Goal: Task Accomplishment & Management: Use online tool/utility

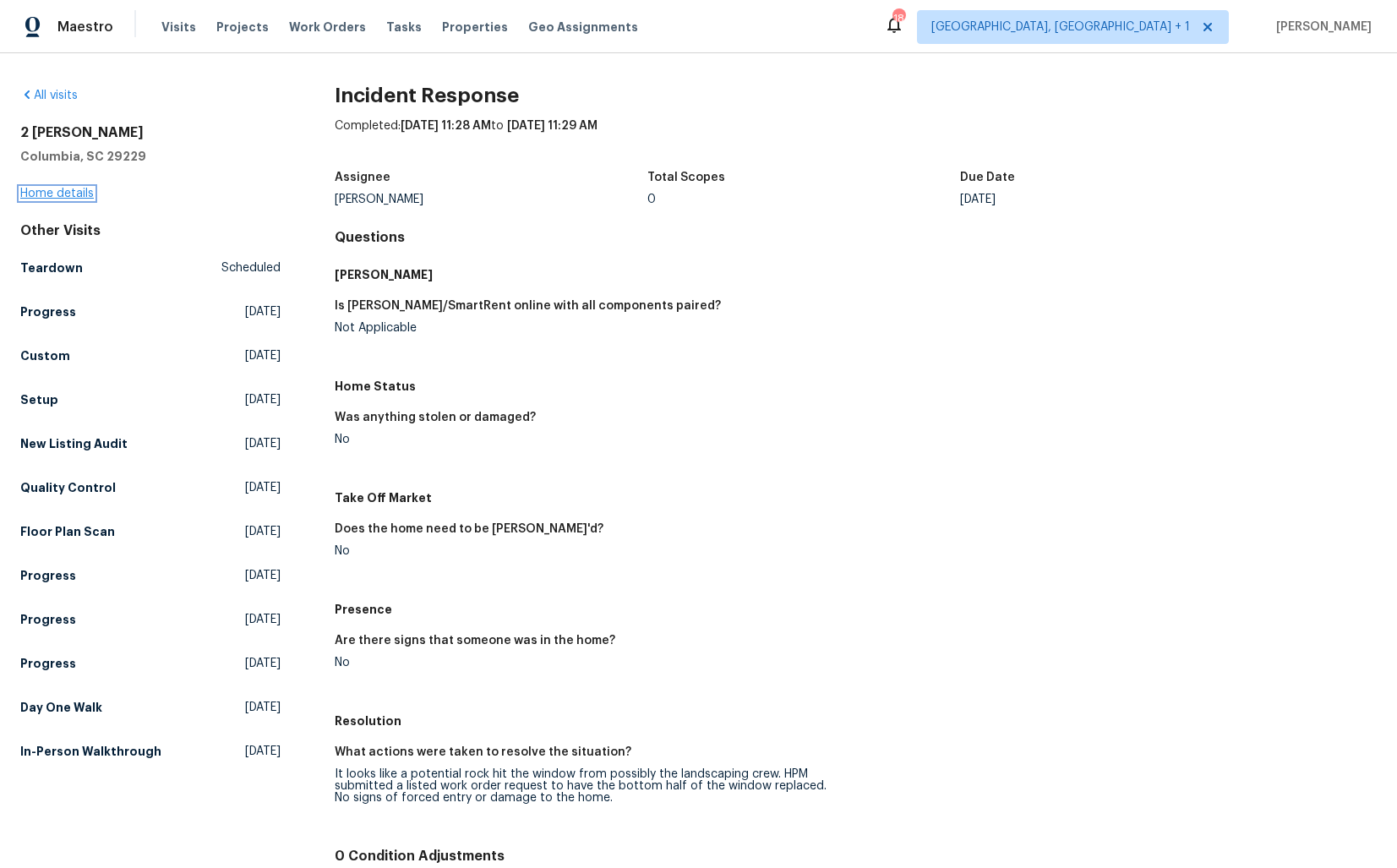
click at [57, 190] on link "Home details" at bounding box center [57, 193] width 73 height 12
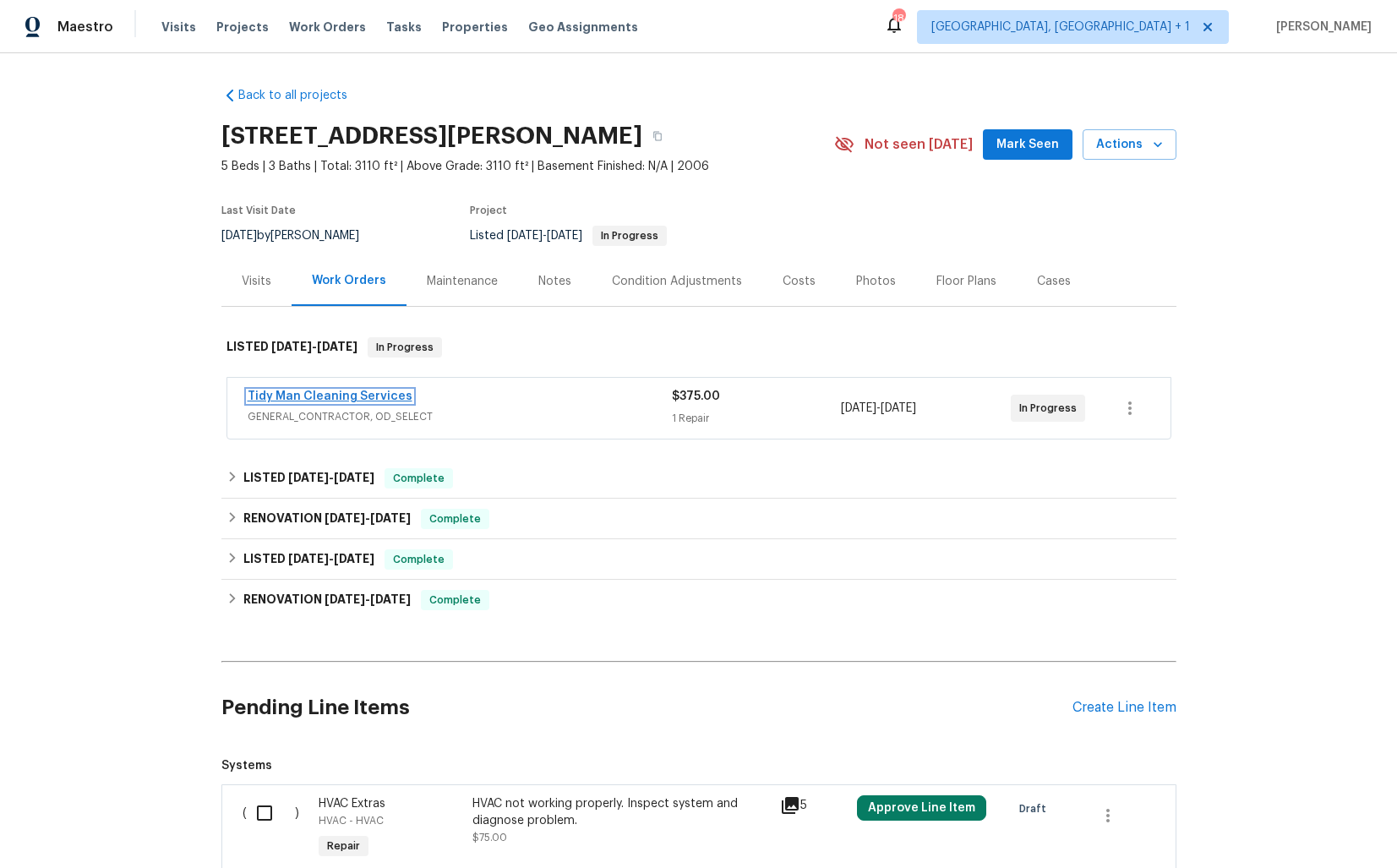
click at [339, 399] on link "Tidy Man Cleaning Services" at bounding box center [330, 396] width 164 height 12
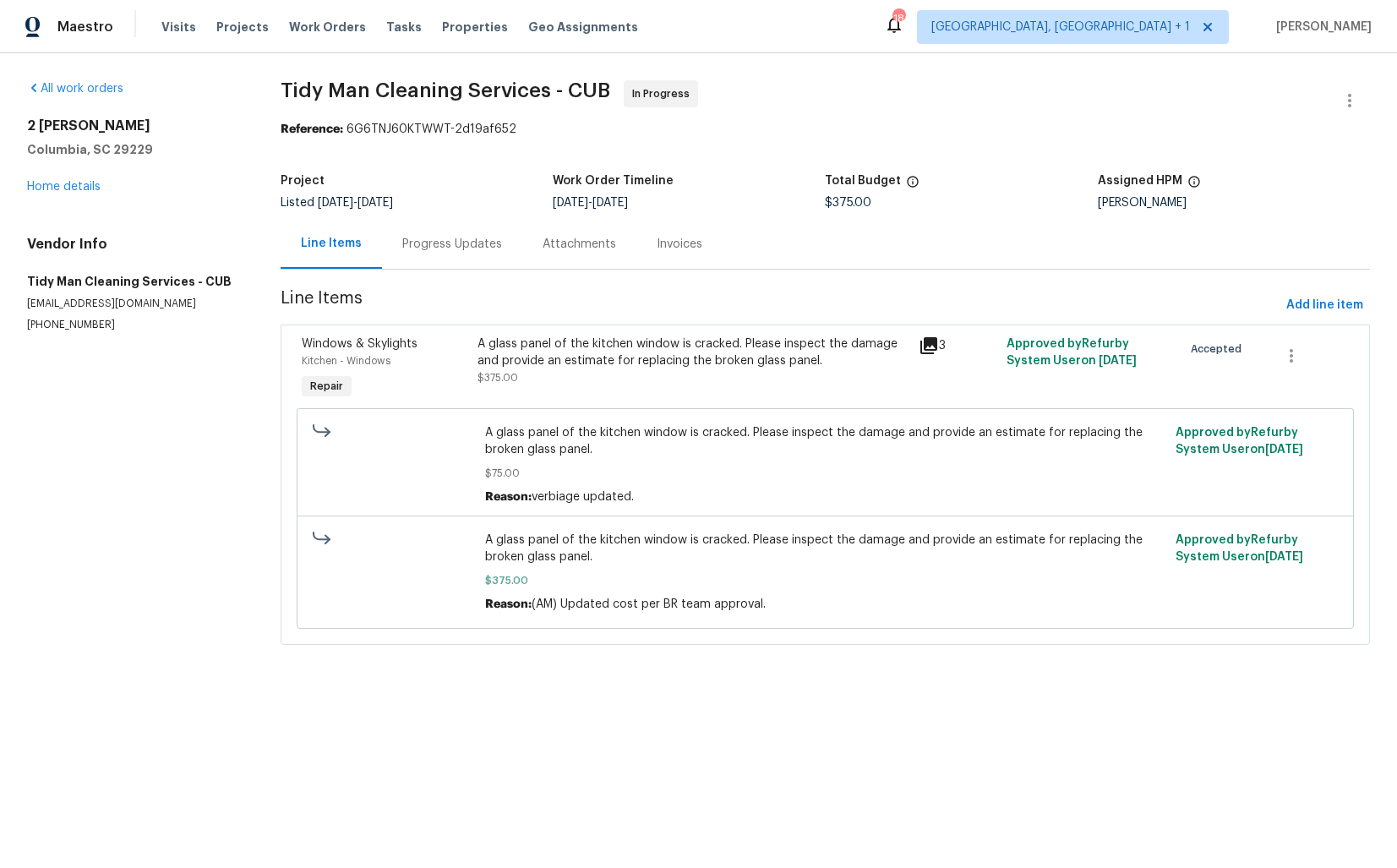
click at [428, 243] on div "Progress Updates" at bounding box center [451, 244] width 100 height 16
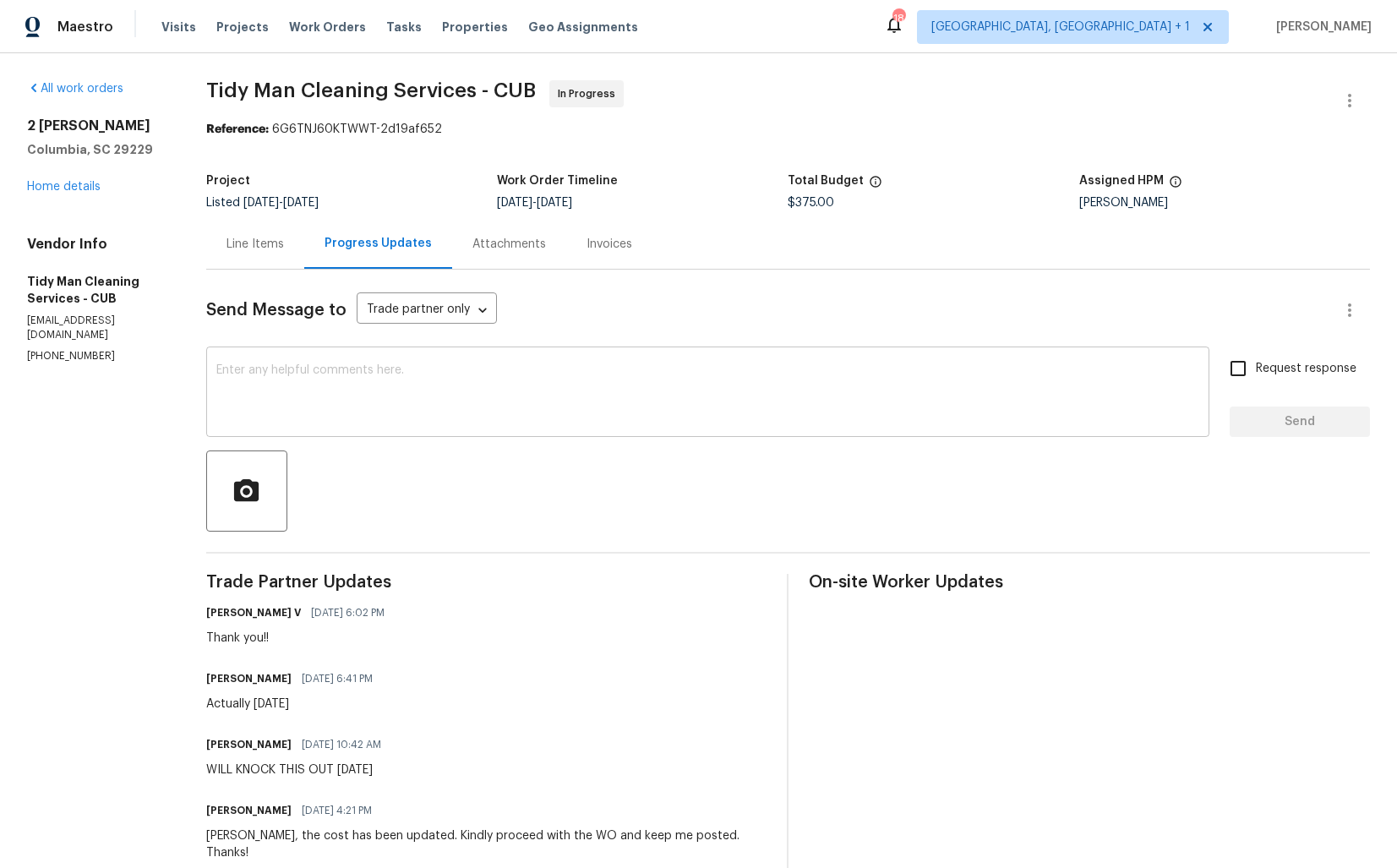
click at [374, 372] on textarea at bounding box center [708, 393] width 983 height 59
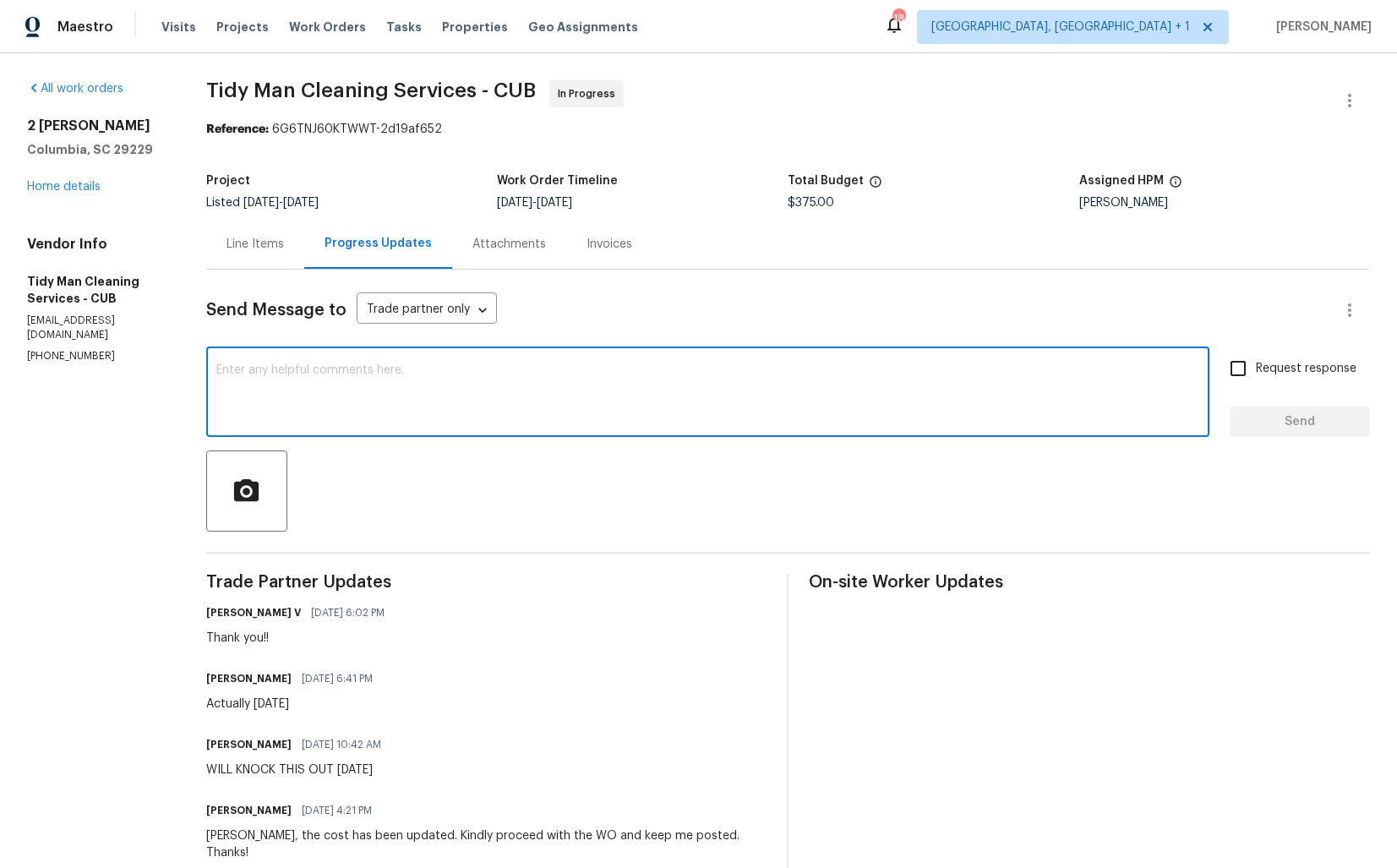
click at [1093, 379] on textarea at bounding box center [708, 393] width 983 height 59
paste textarea "Hi Christina, I hope we’re on the right track. Could you please provide an upda…"
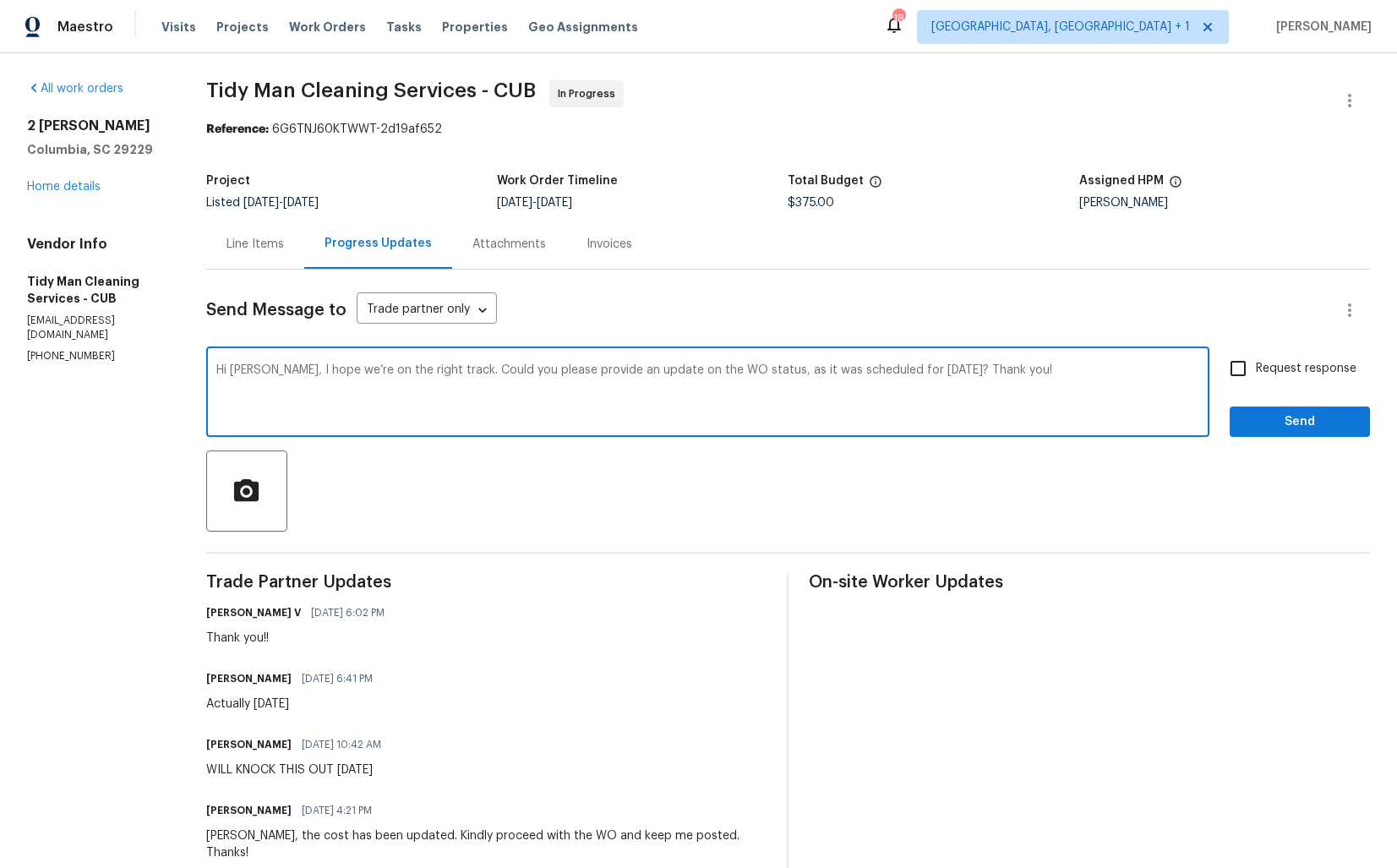
click at [220, 681] on h6 "Carl Palmgren" at bounding box center [248, 678] width 85 height 16
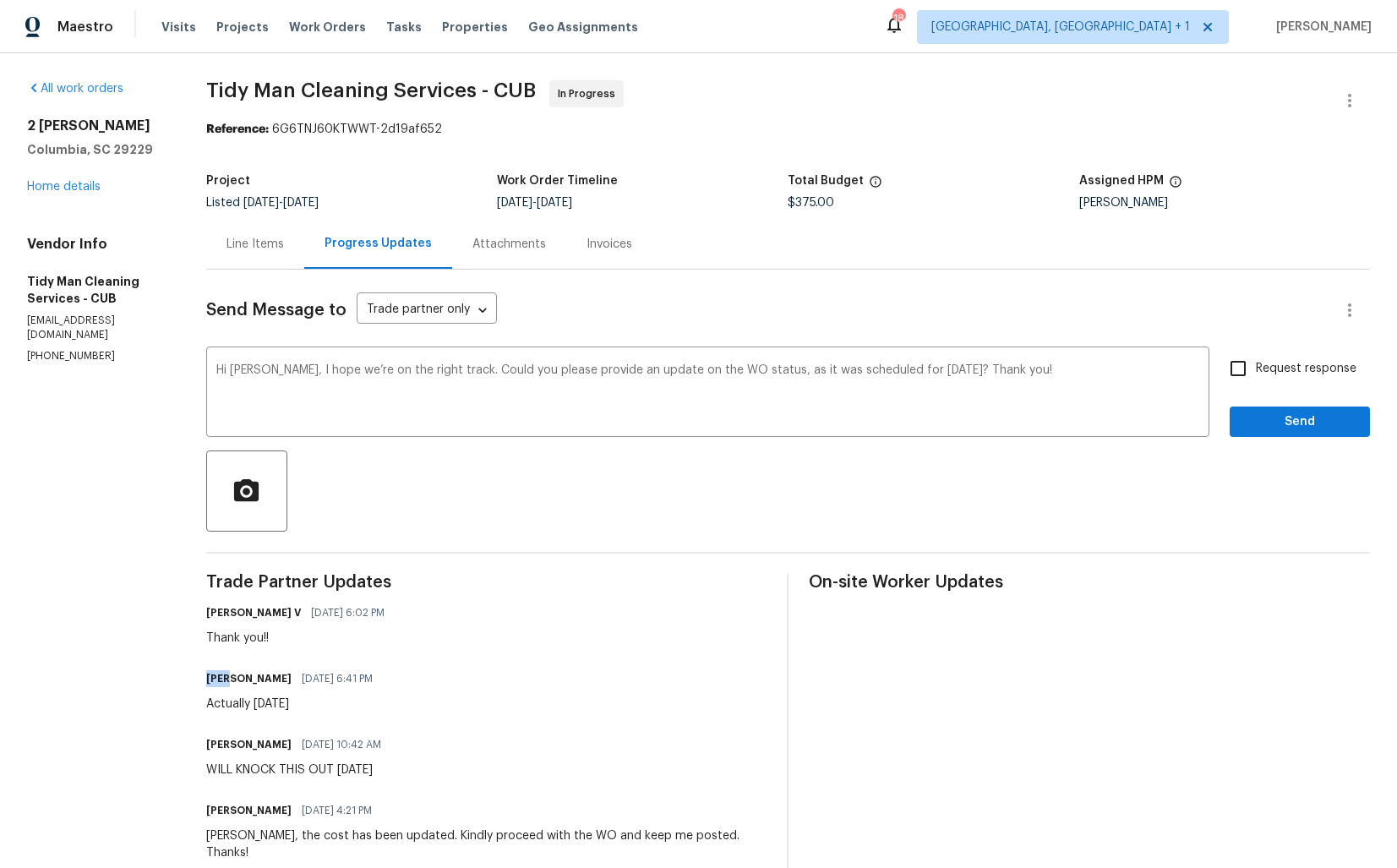
click at [220, 681] on h6 "Carl Palmgren" at bounding box center [248, 678] width 85 height 16
copy h6 "Carl"
click at [247, 372] on textarea "Hi Christina, I hope we’re on the right track. Could you please provide an upda…" at bounding box center [708, 393] width 983 height 59
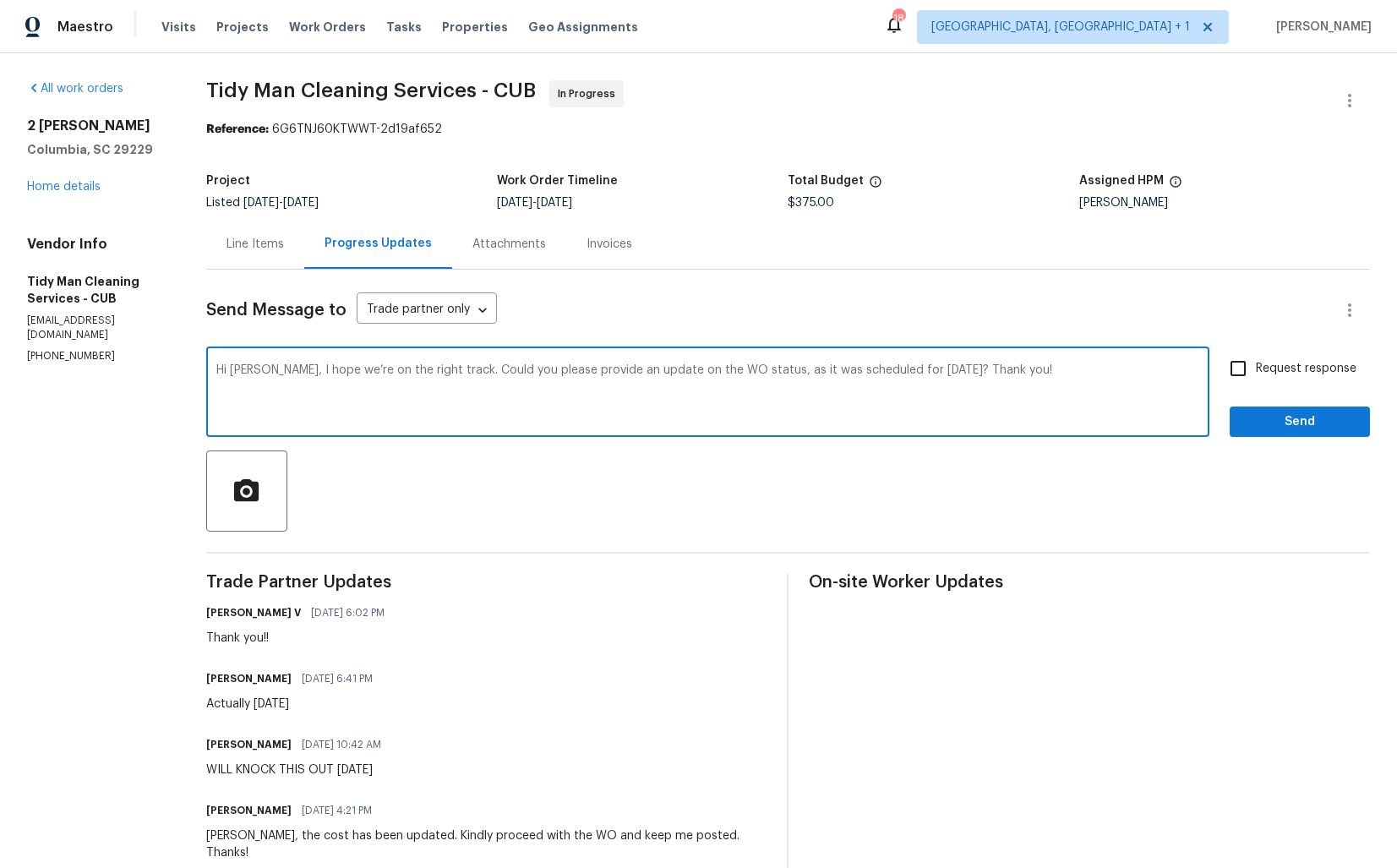
click at [247, 372] on textarea "Hi Christina, I hope we’re on the right track. Could you please provide an upda…" at bounding box center [708, 393] width 983 height 59
paste textarea "arl"
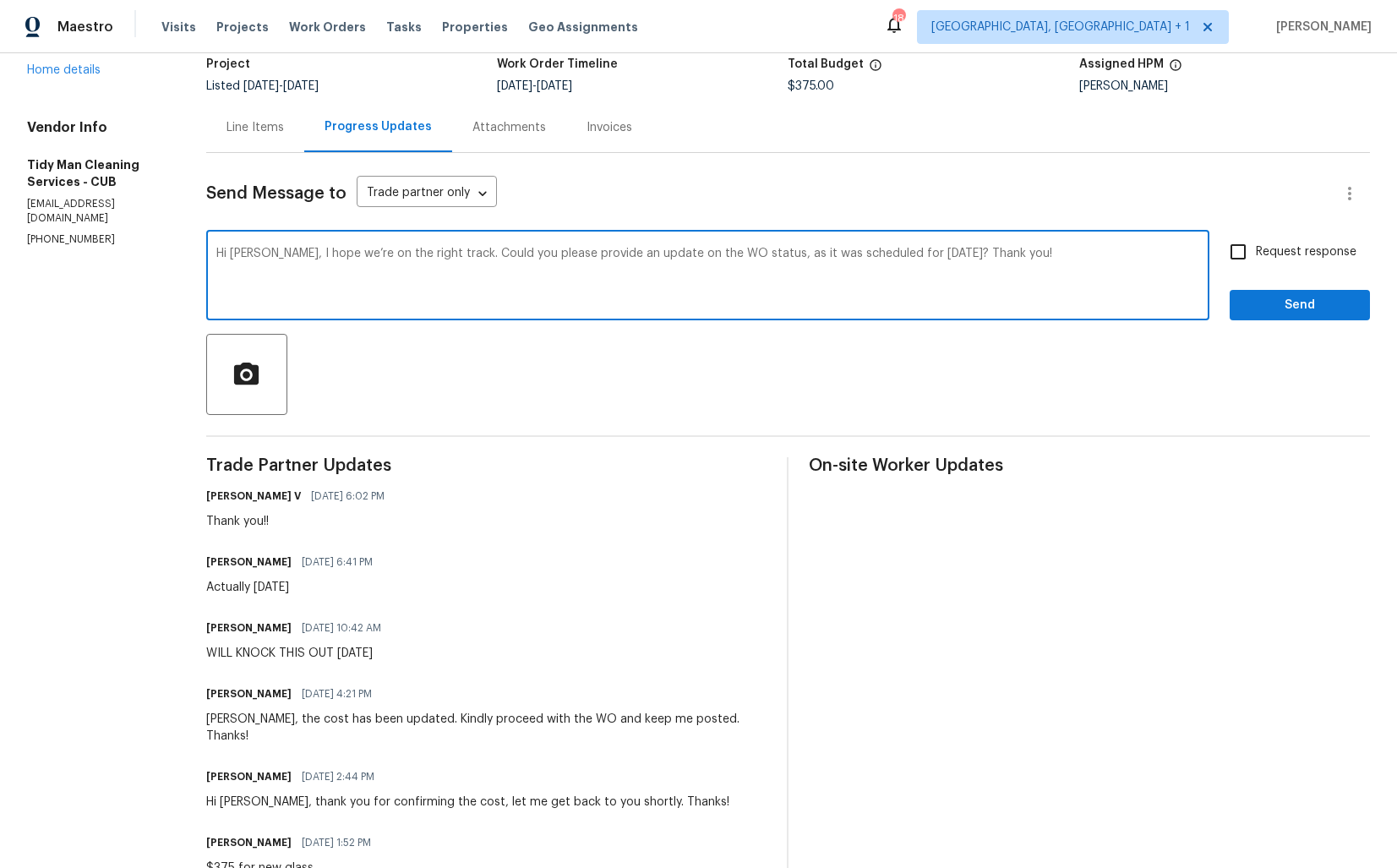
scroll to position [115, 0]
type textarea "Hi Carl, I hope we’re on the right track. Could you please provide an update on…"
click at [1245, 249] on input "Request response" at bounding box center [1237, 253] width 36 height 36
checkbox input "true"
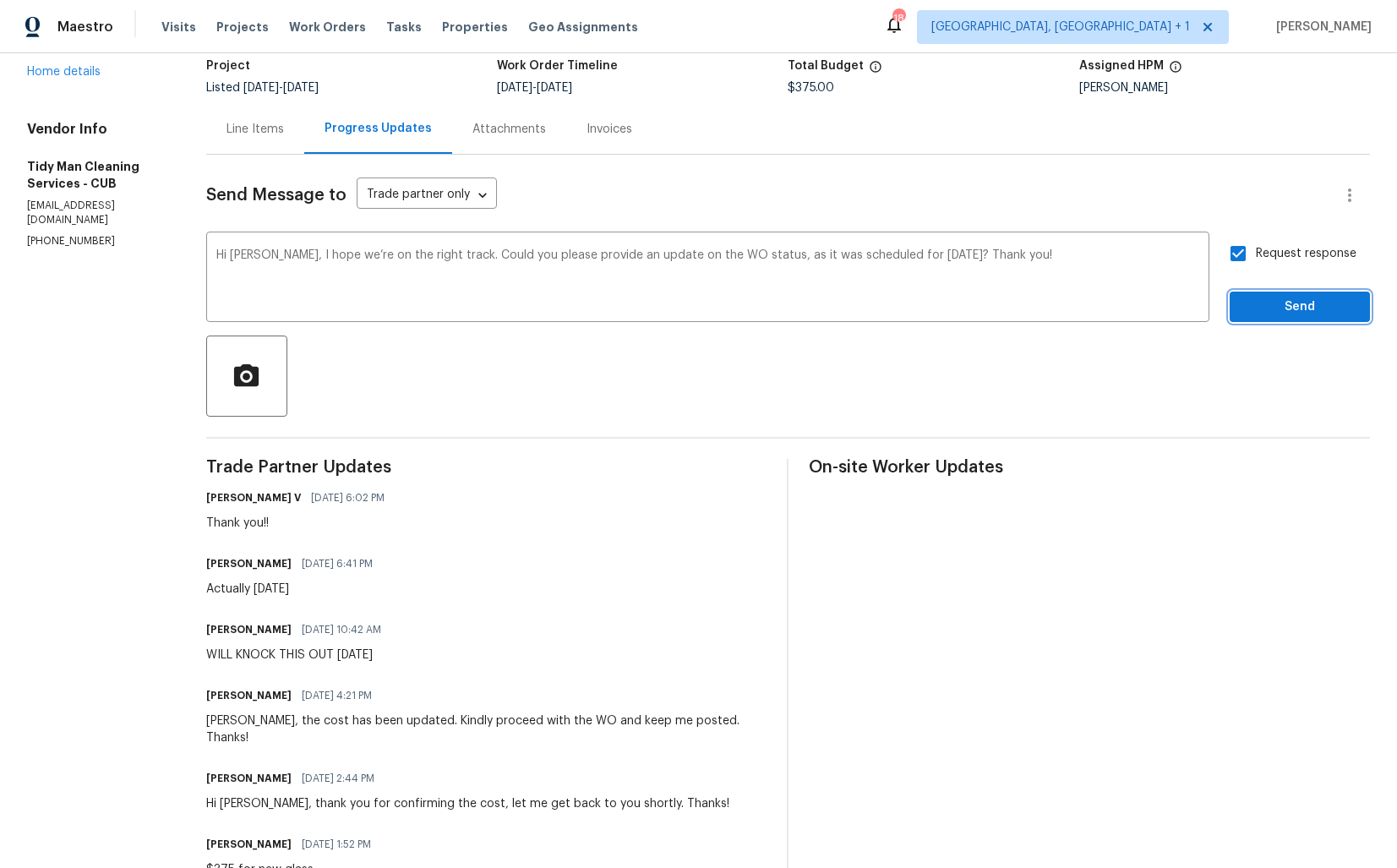
click at [1282, 313] on span "Send" at bounding box center [1299, 307] width 113 height 21
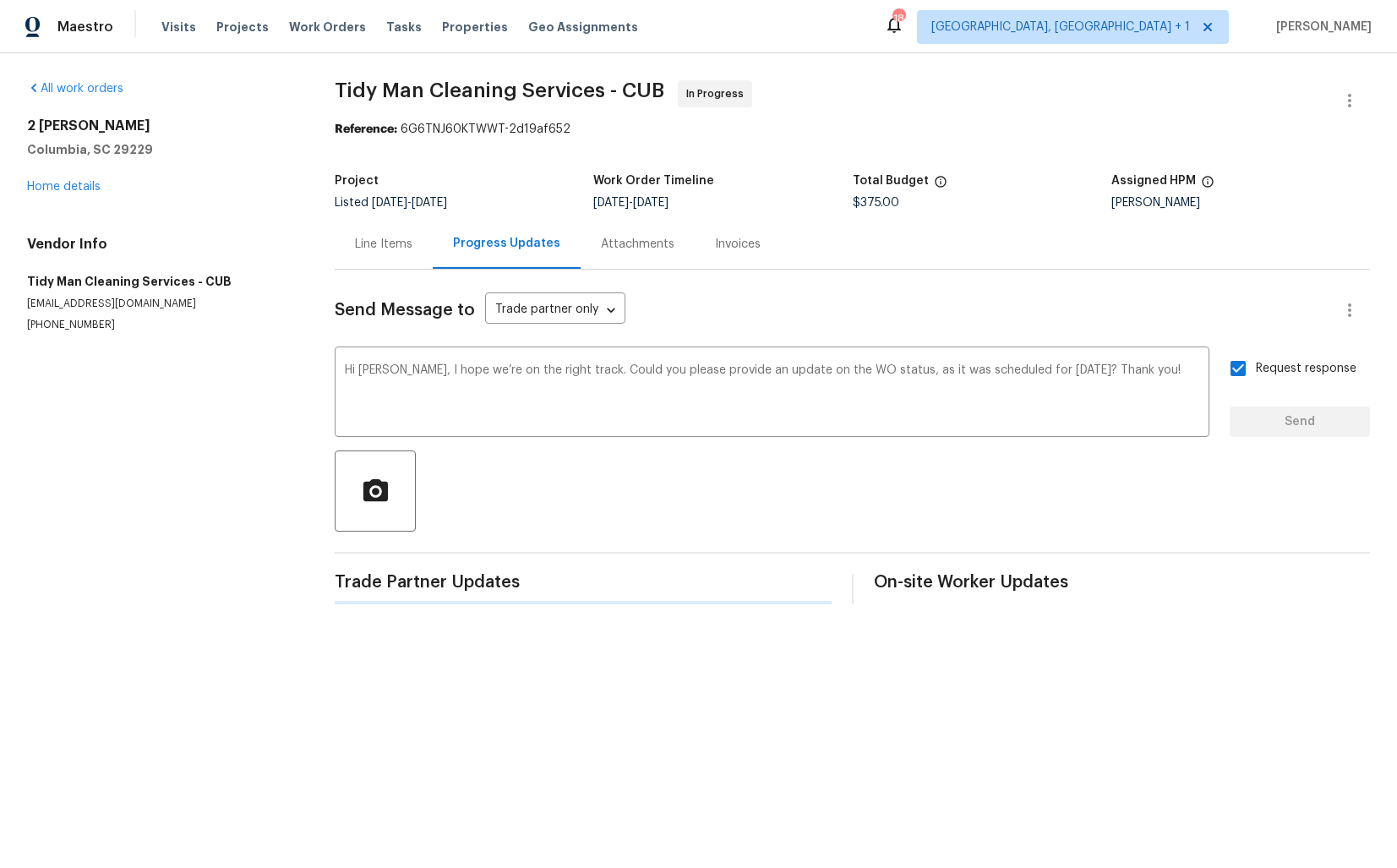
scroll to position [0, 0]
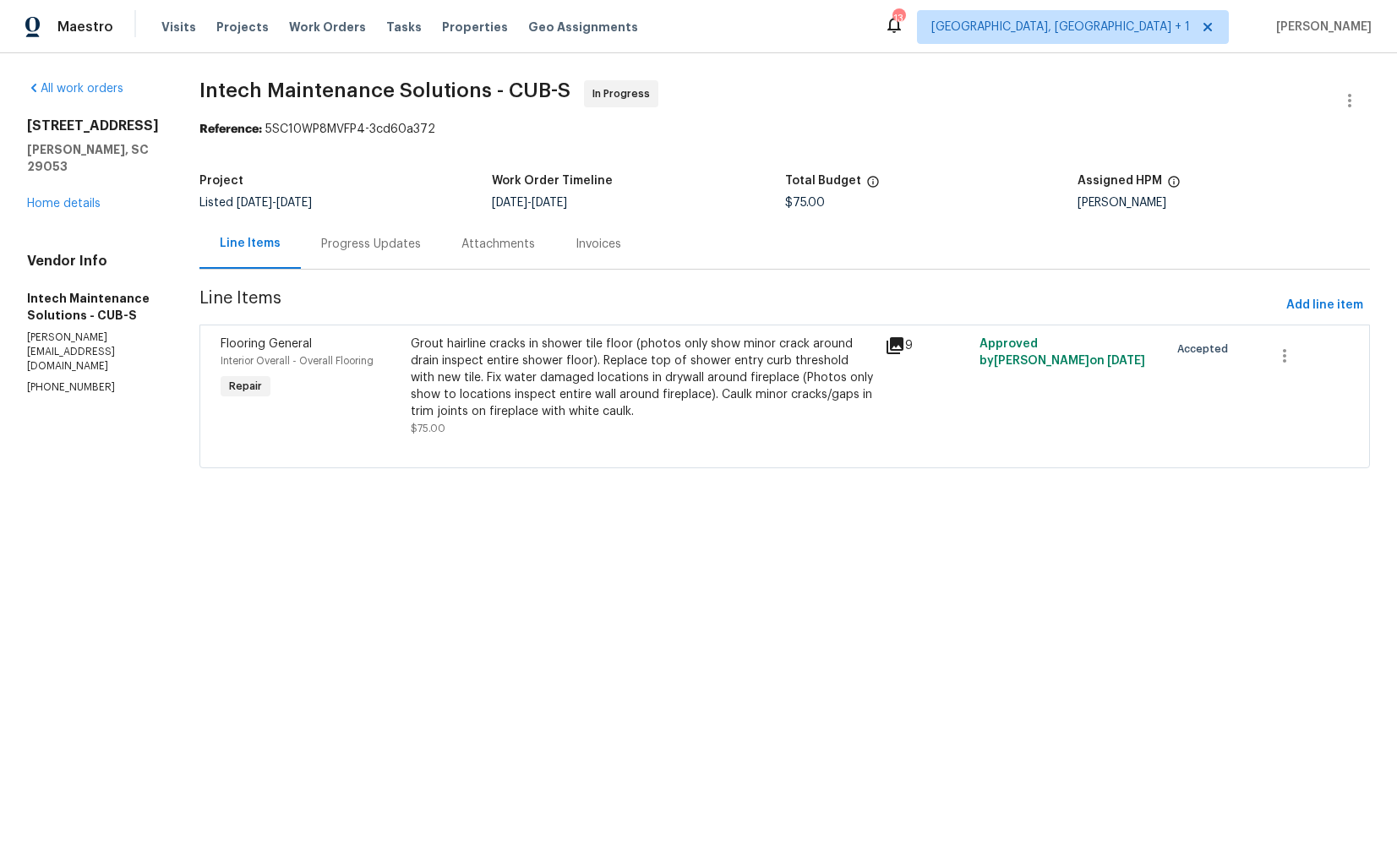
click at [358, 247] on div "Progress Updates" at bounding box center [370, 244] width 100 height 16
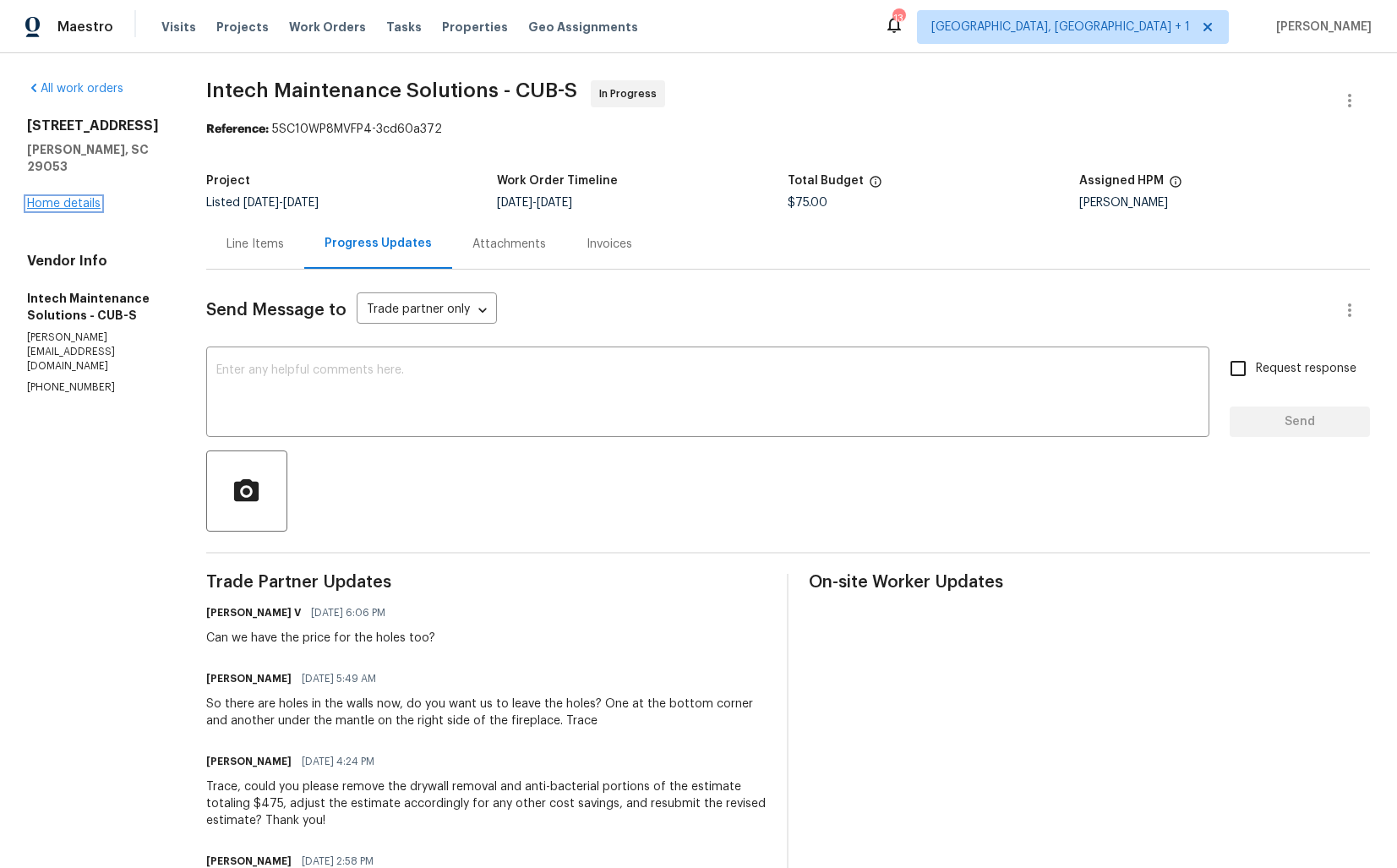
click at [51, 198] on link "Home details" at bounding box center [64, 204] width 73 height 12
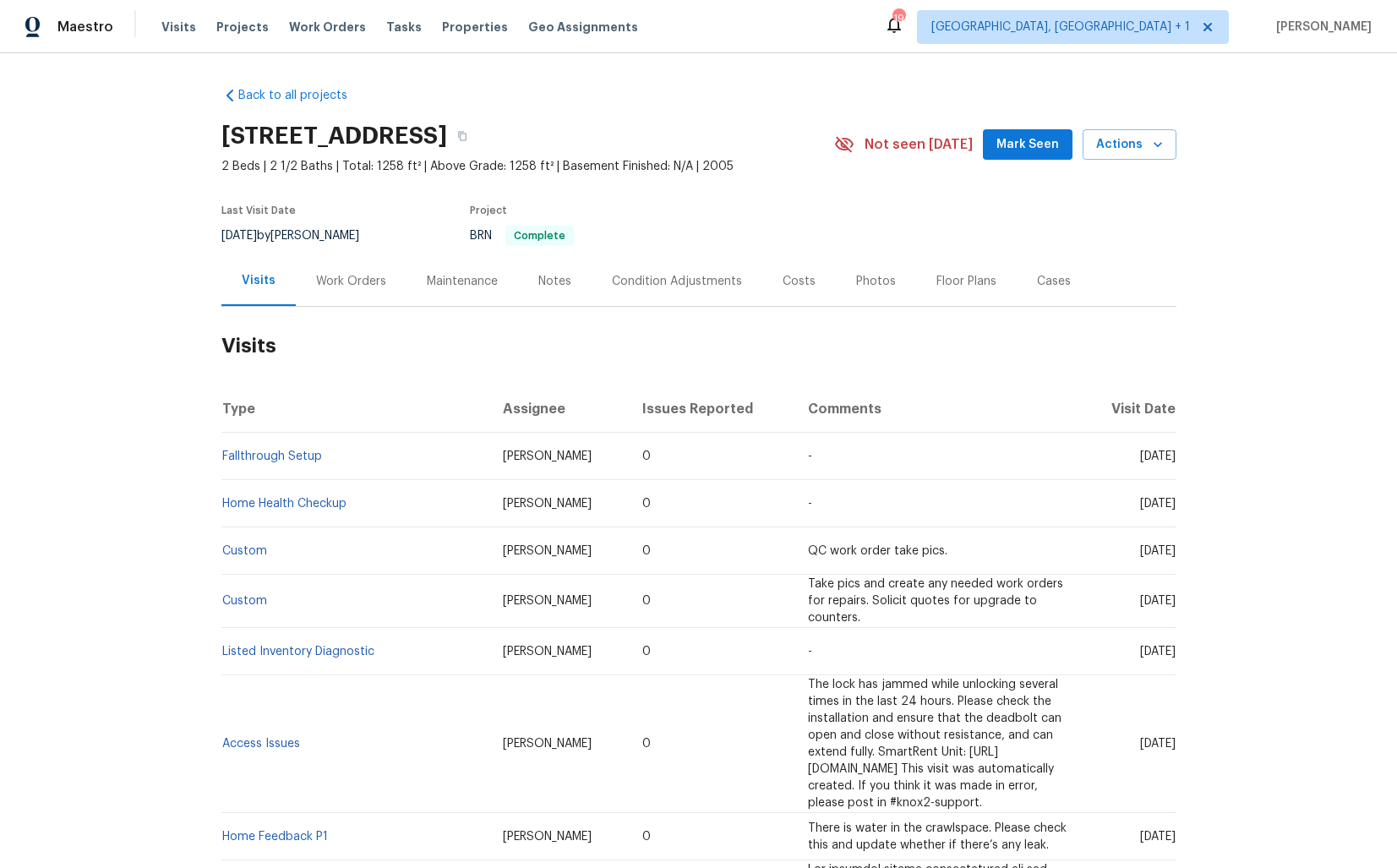
click at [341, 286] on div "Work Orders" at bounding box center [351, 280] width 71 height 16
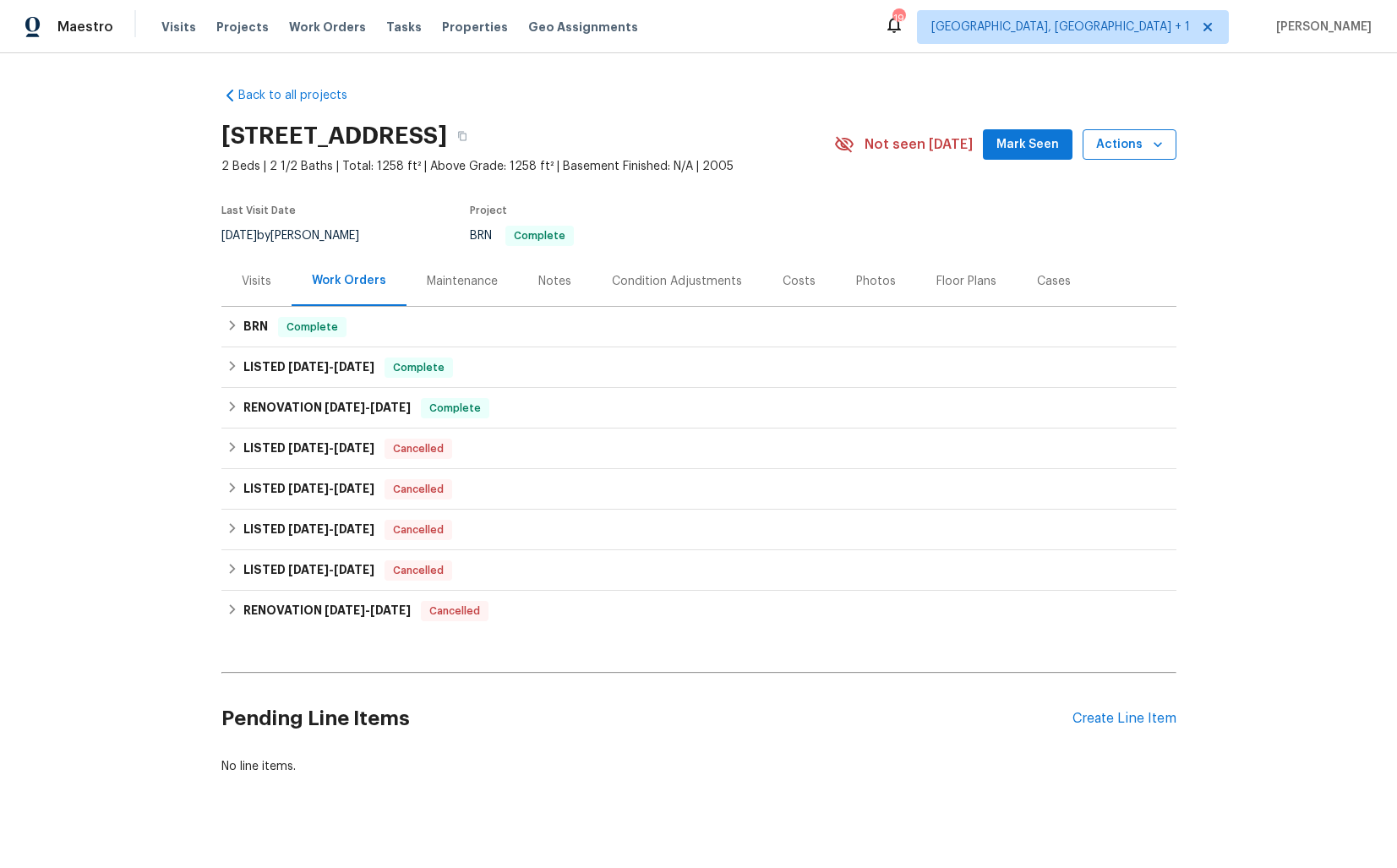
click at [1157, 148] on icon "button" at bounding box center [1157, 144] width 16 height 16
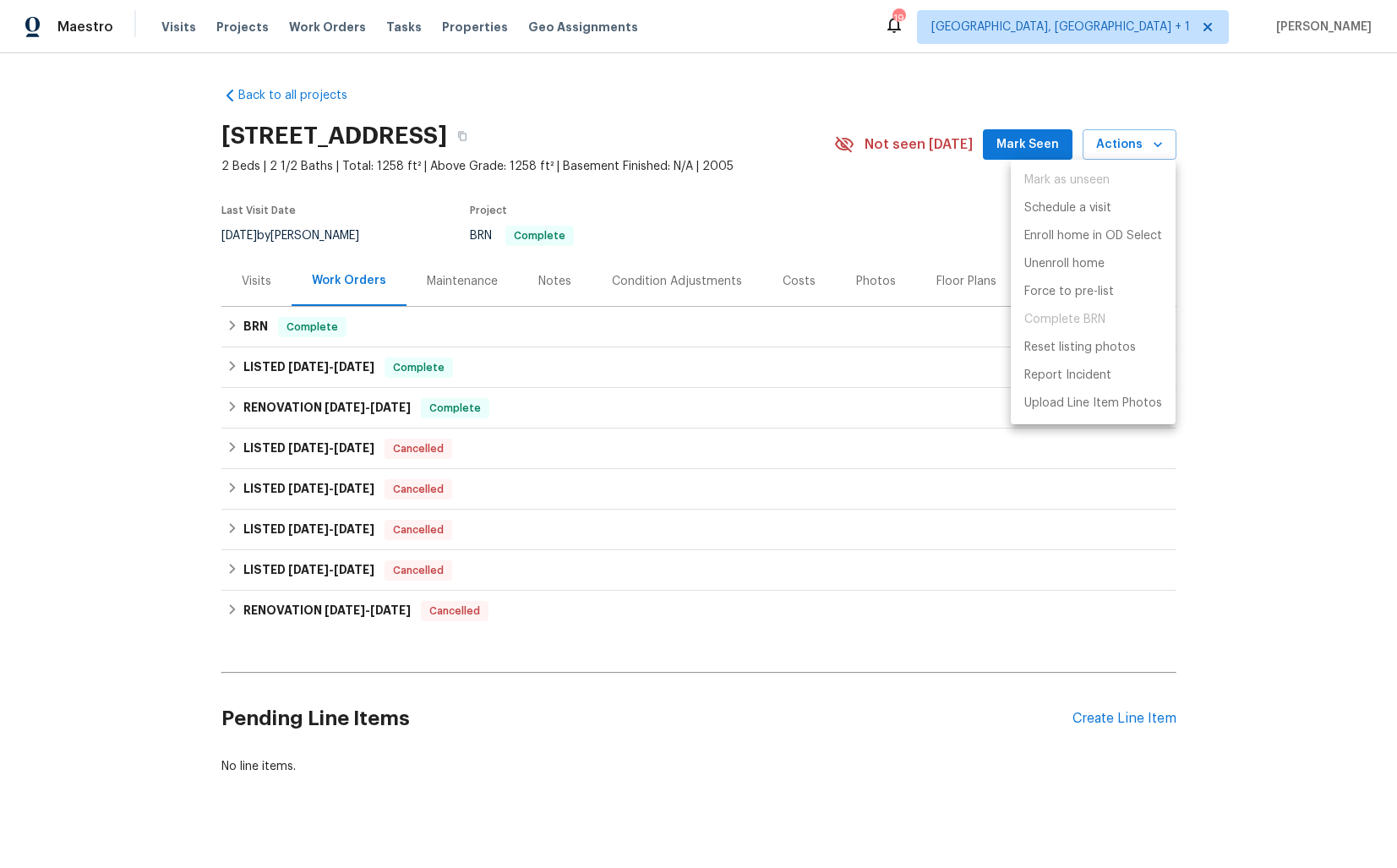
click at [1293, 164] on div at bounding box center [698, 434] width 1397 height 868
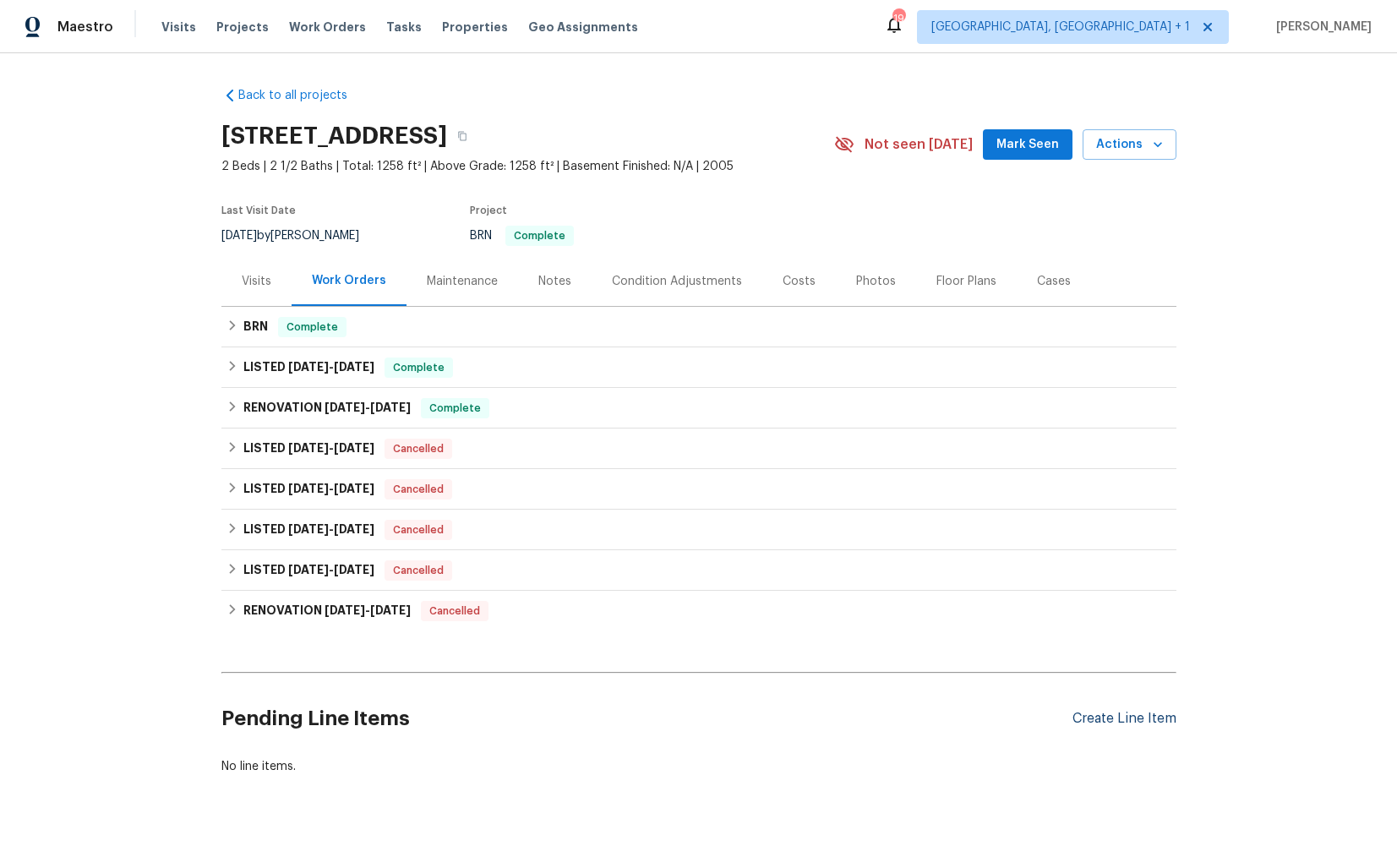
click at [1118, 721] on div "Create Line Item" at bounding box center [1124, 718] width 104 height 16
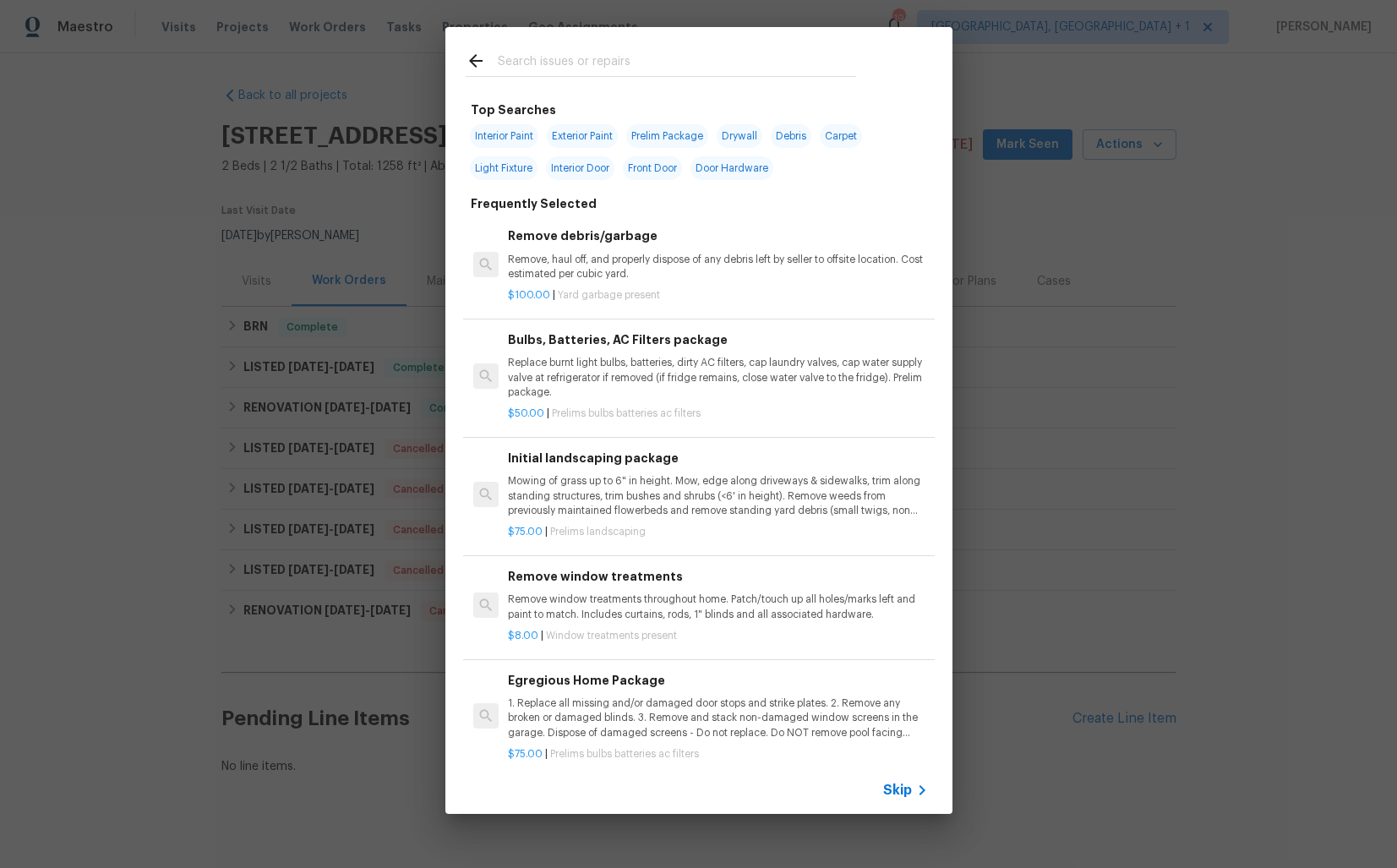
click at [557, 63] on input "text" at bounding box center [677, 63] width 359 height 25
type input "deck"
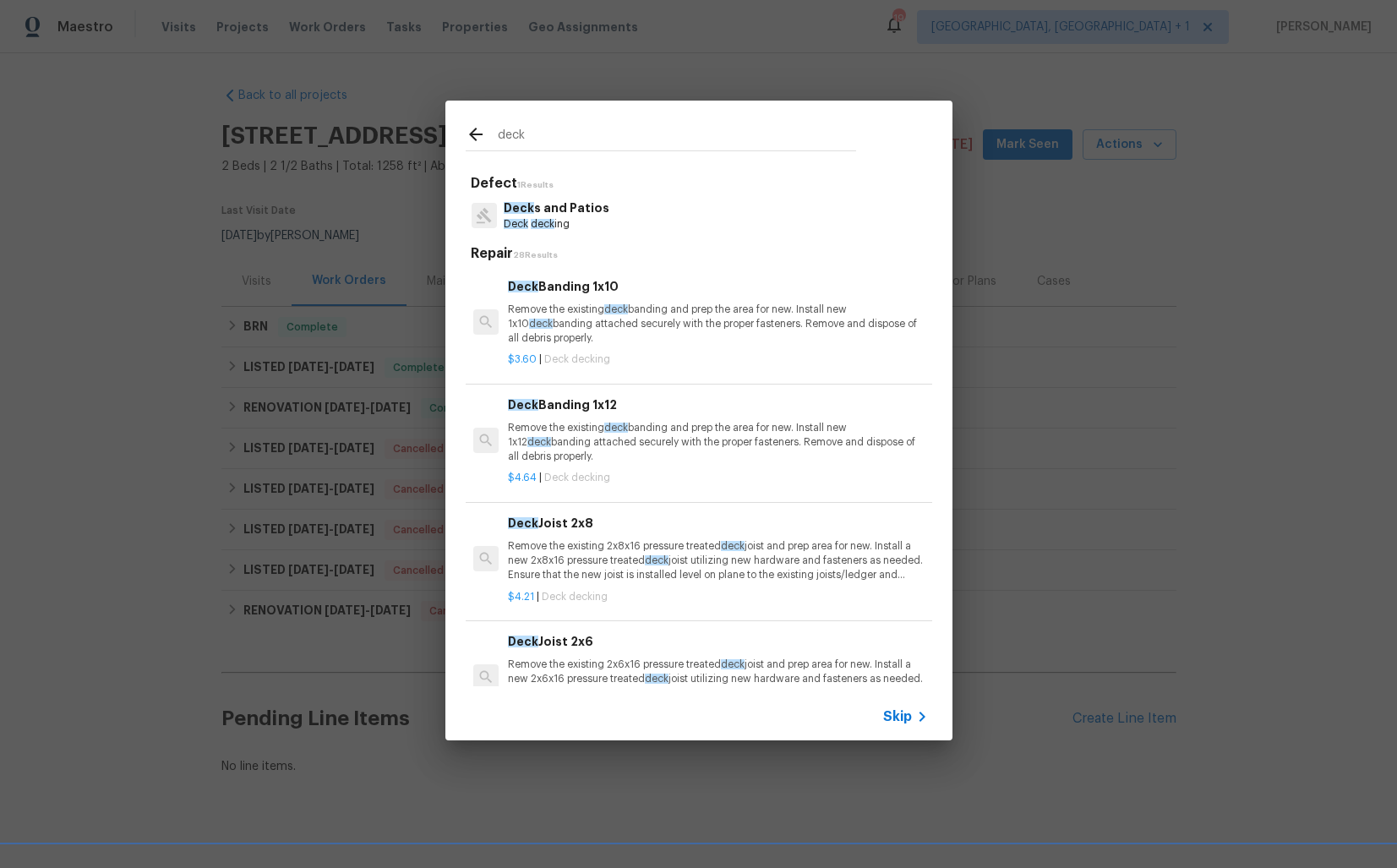
click at [545, 214] on p "Deck s and Patios" at bounding box center [556, 208] width 105 height 17
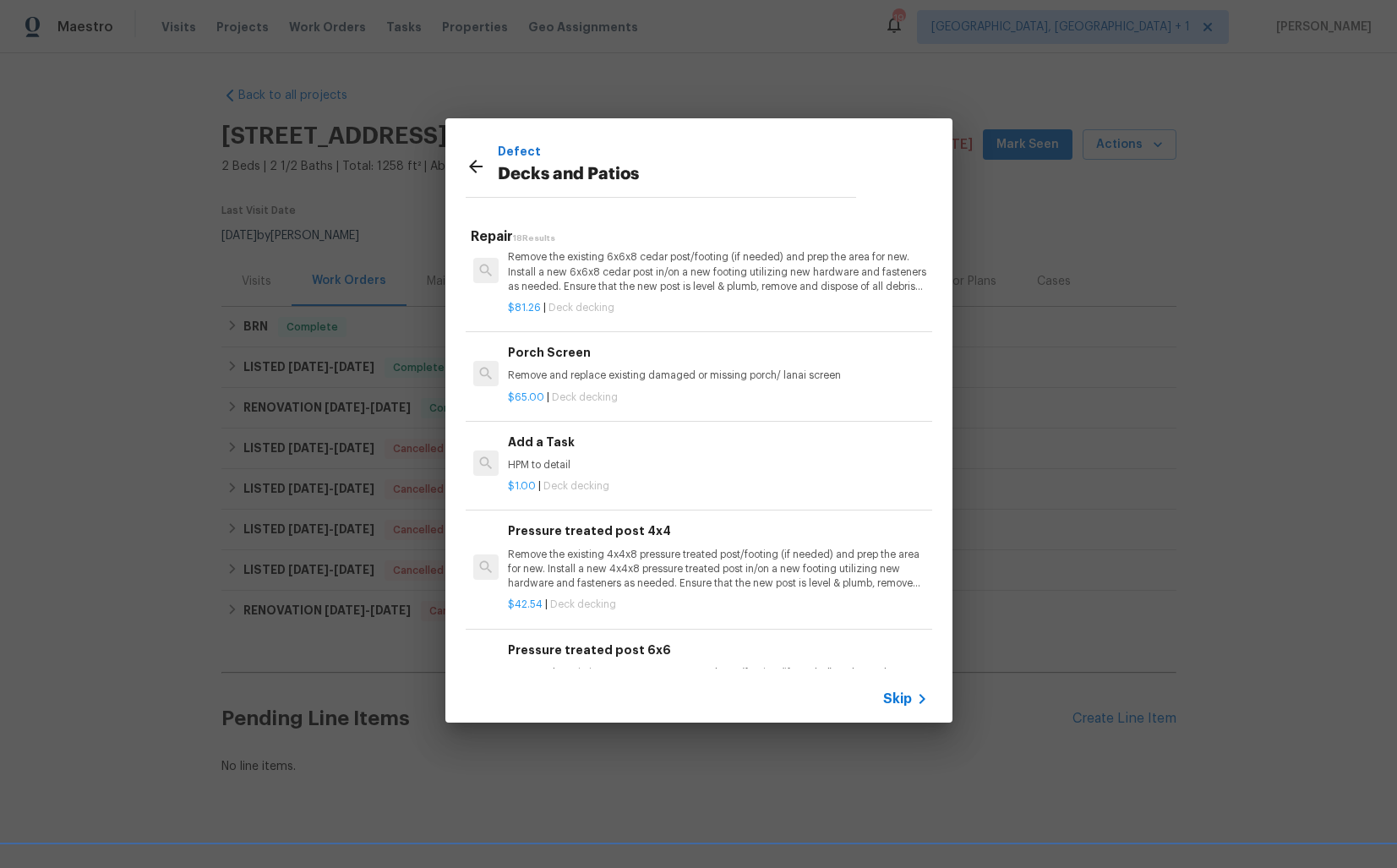
scroll to position [1614, 0]
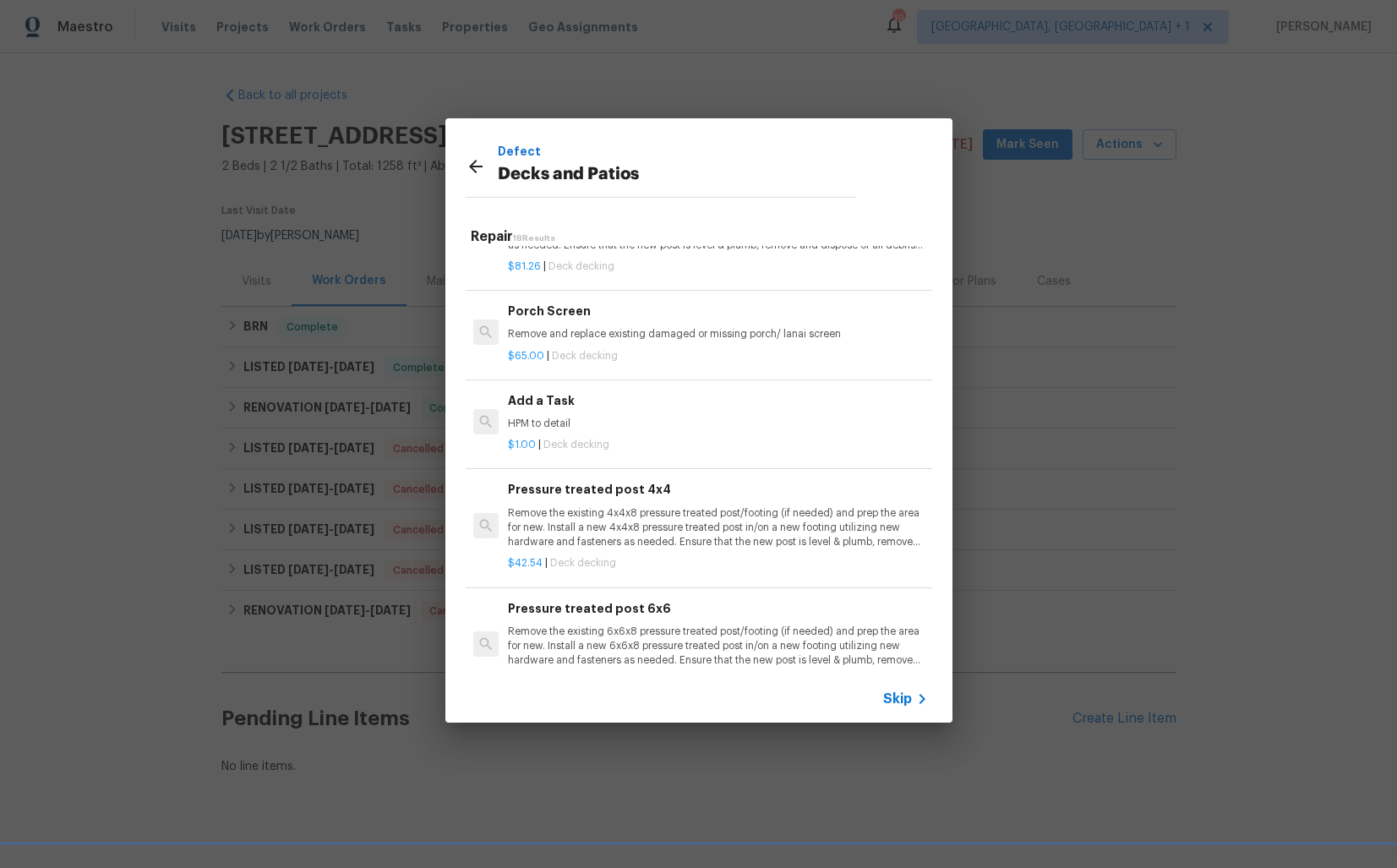
click at [575, 414] on div "Add a Task HPM to detail" at bounding box center [717, 412] width 420 height 41
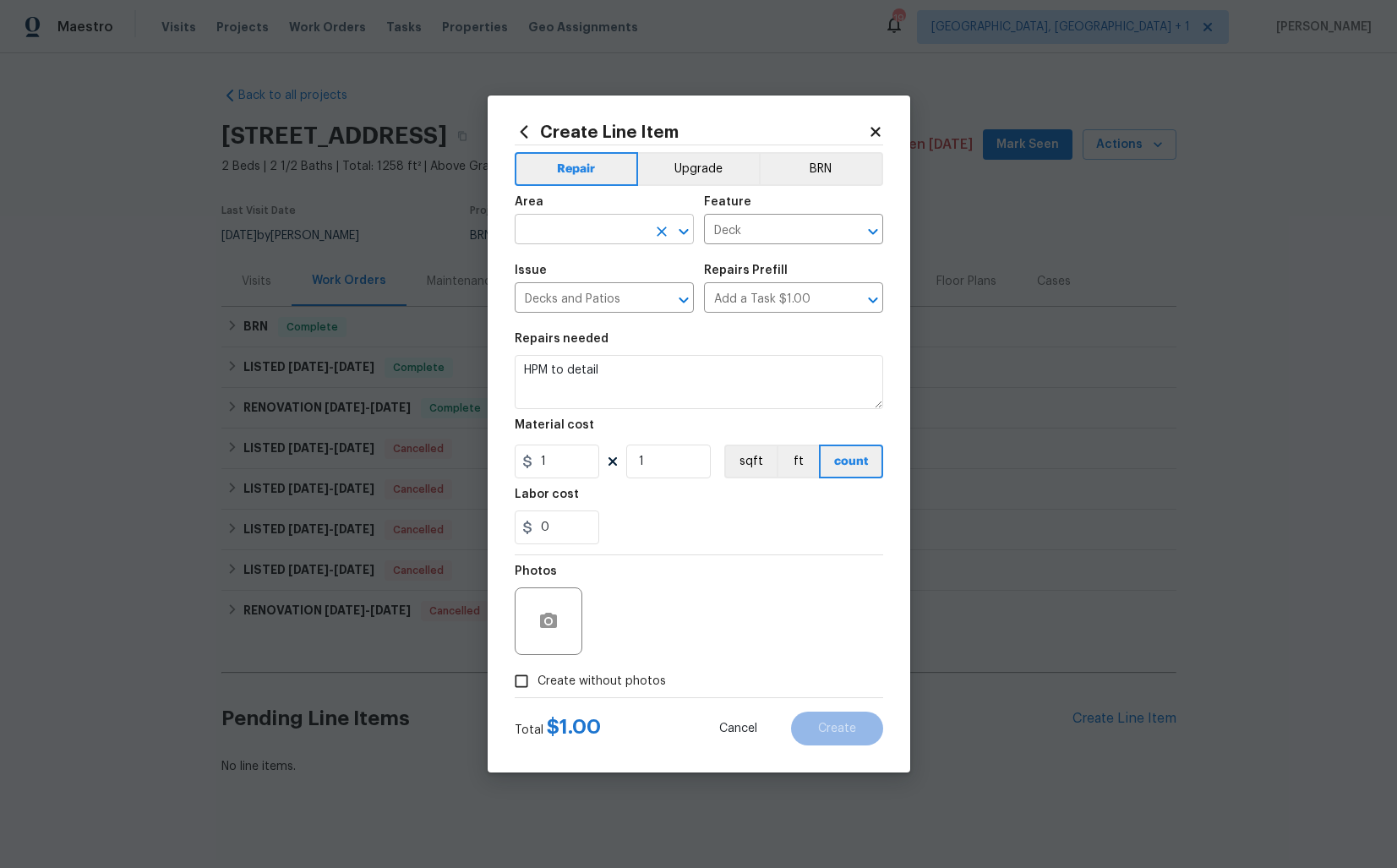
click at [563, 238] on input "text" at bounding box center [580, 231] width 131 height 26
click at [585, 261] on li "Deck / Balcony" at bounding box center [603, 268] width 179 height 28
type input "Deck / Balcony"
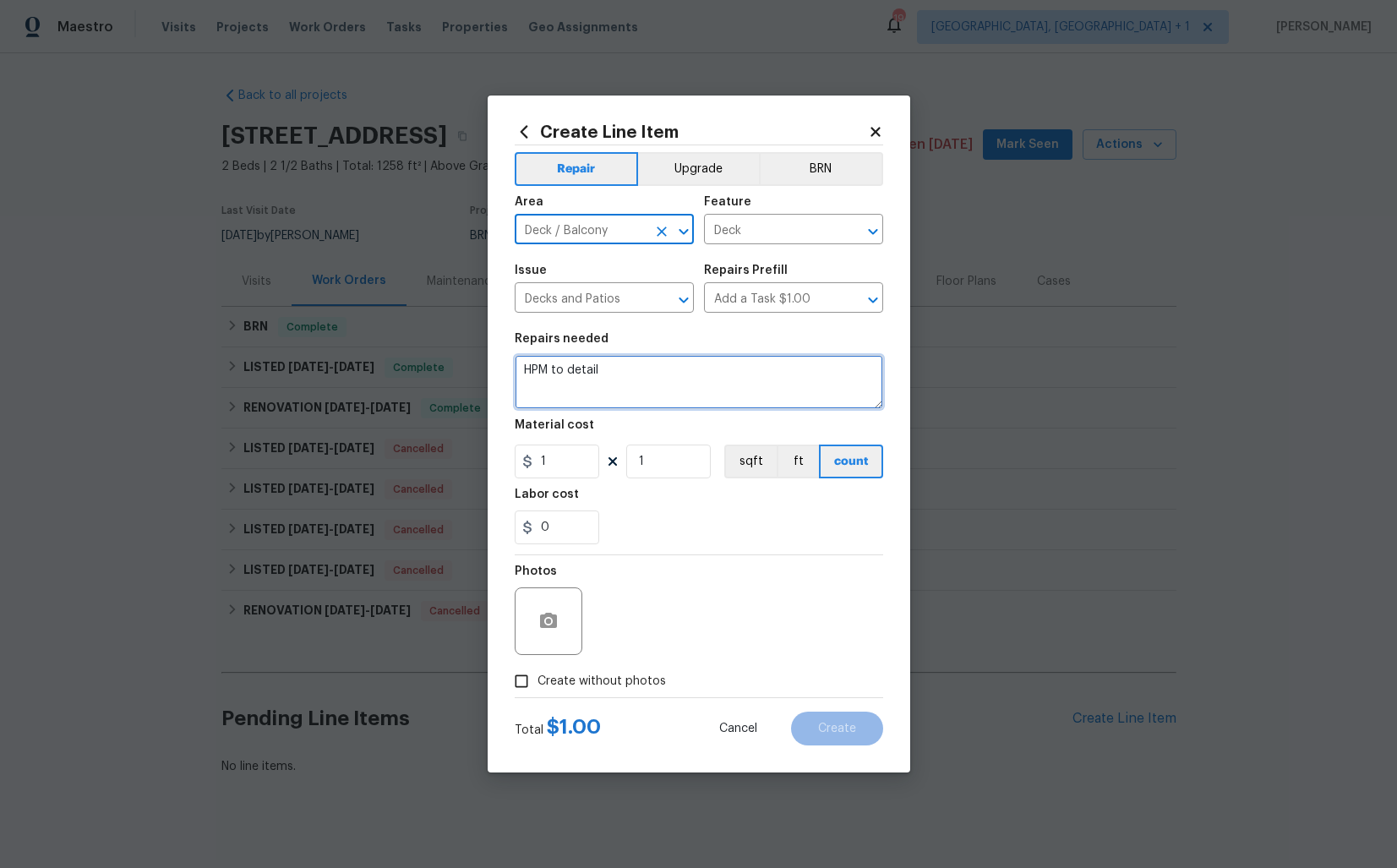
click at [626, 366] on textarea "HPM to detail" at bounding box center [698, 382] width 368 height 54
click at [711, 387] on textarea at bounding box center [698, 382] width 368 height 54
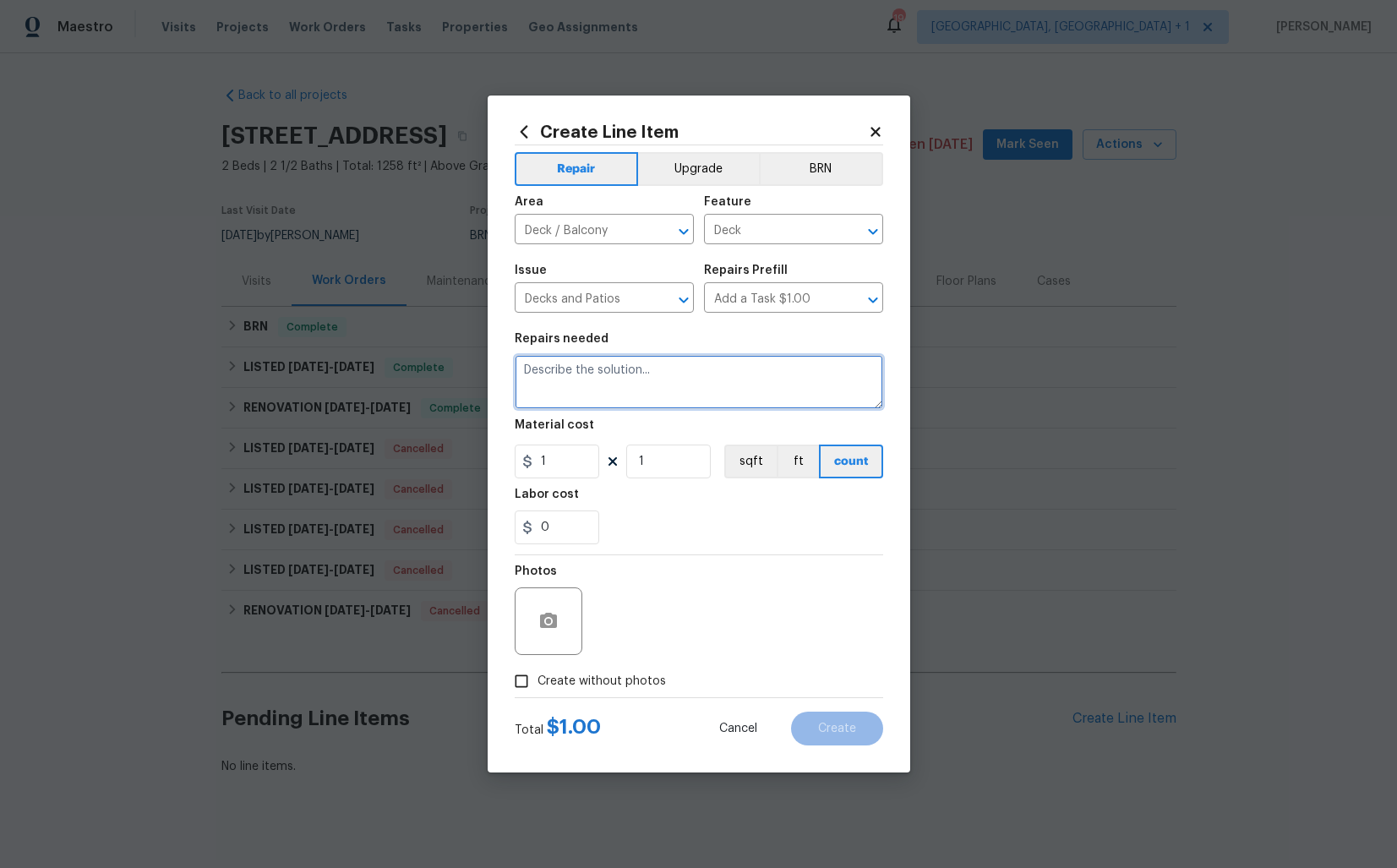
paste textarea "Feedback received that the back patio step feels unsafe due to damaged wood. Pl…"
type textarea "Feedback received that the back patio step feels unsafe due to damaged wood. Pl…"
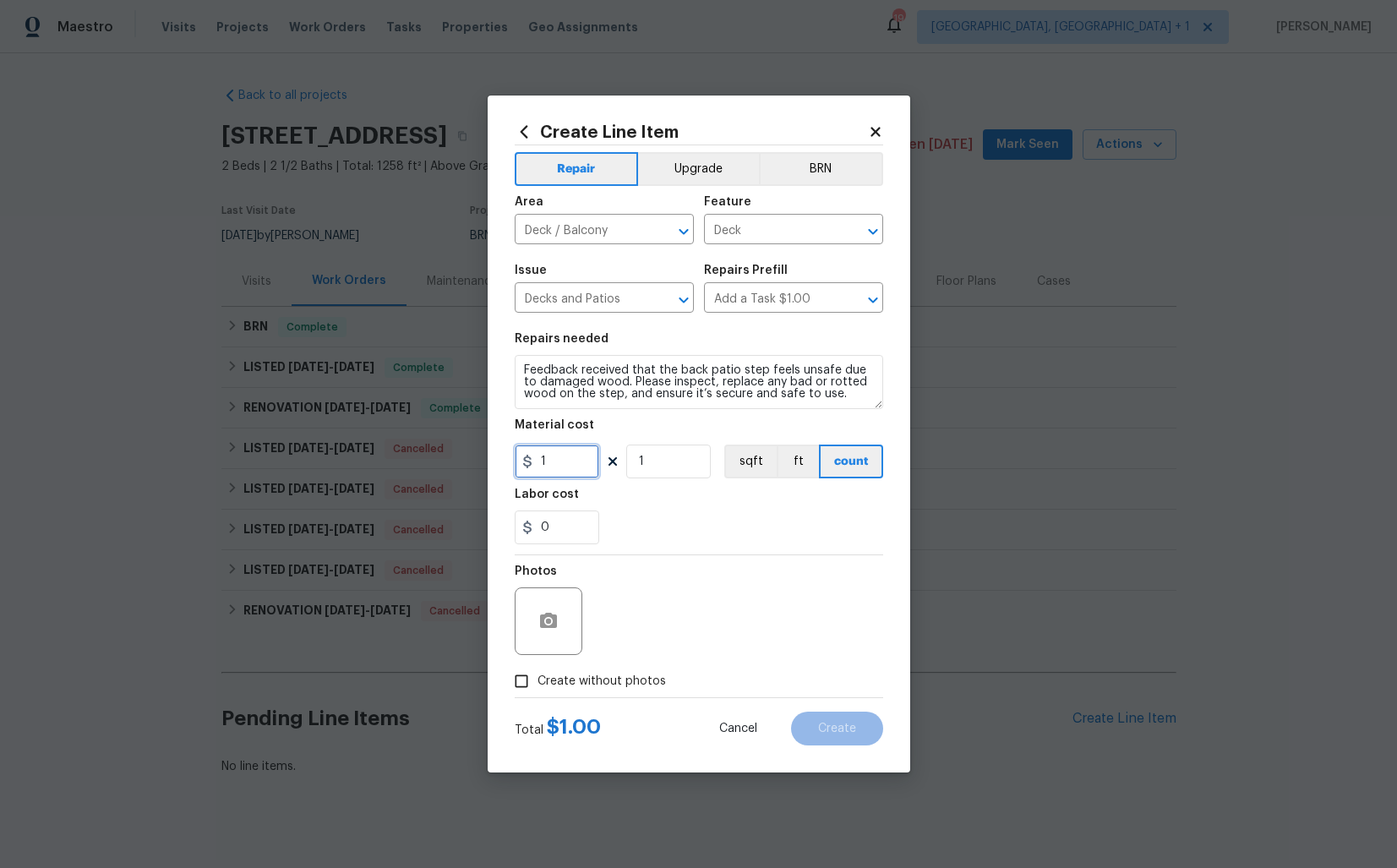
click at [562, 455] on input "1" at bounding box center [556, 461] width 84 height 34
type input "75"
click at [552, 617] on icon "button" at bounding box center [548, 621] width 16 height 15
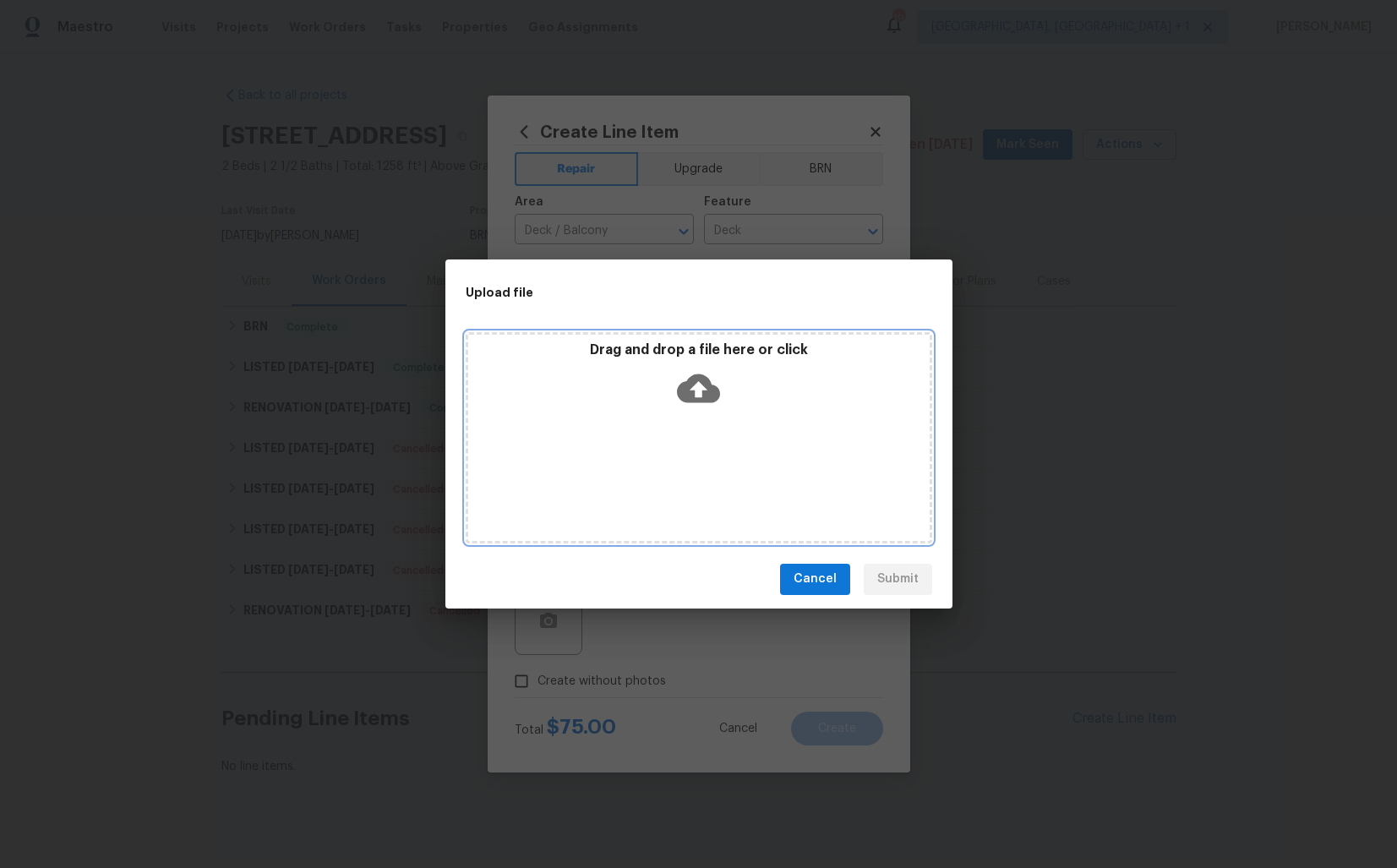
click at [709, 395] on icon at bounding box center [698, 388] width 44 height 29
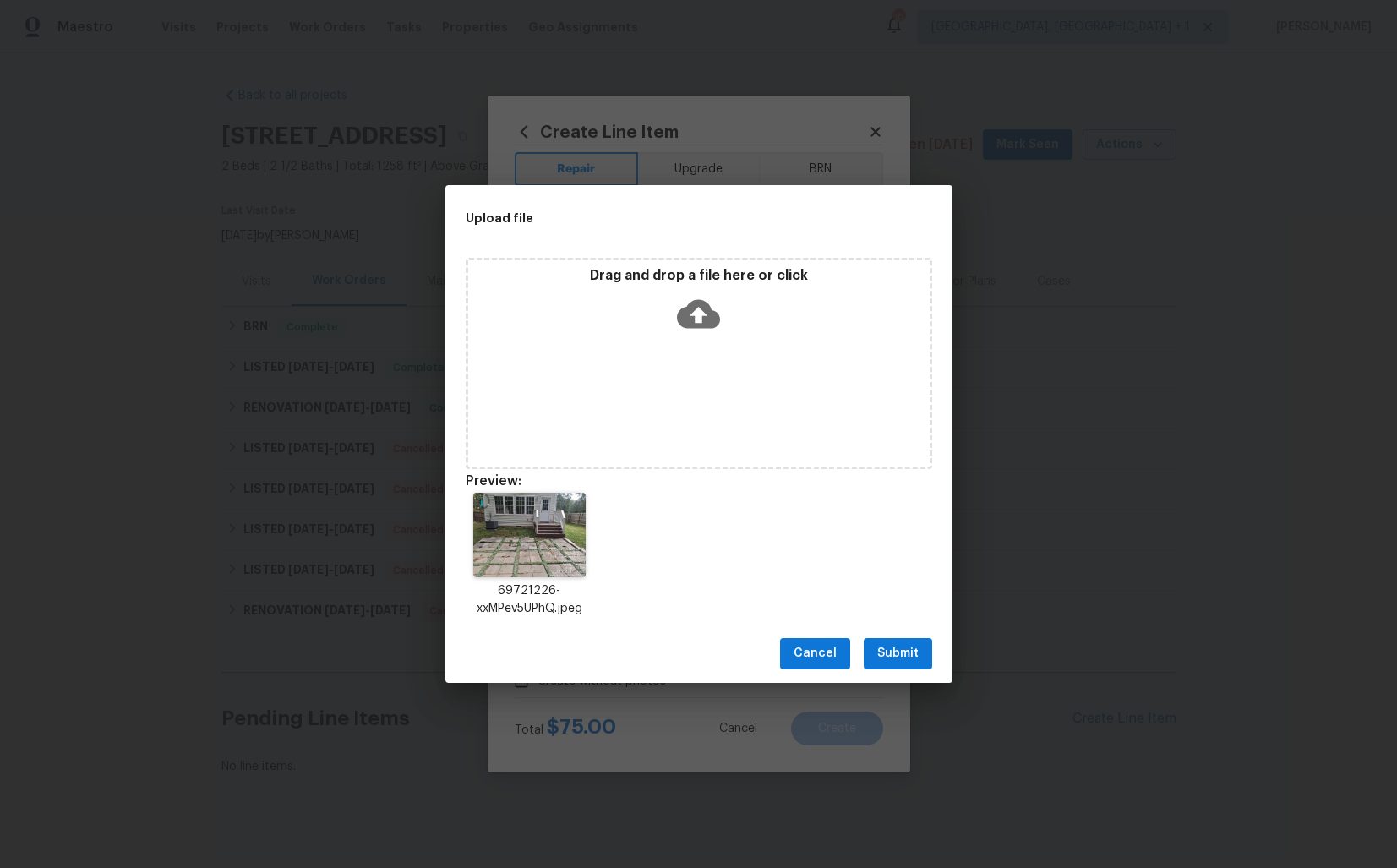
click at [910, 652] on span "Submit" at bounding box center [897, 653] width 42 height 21
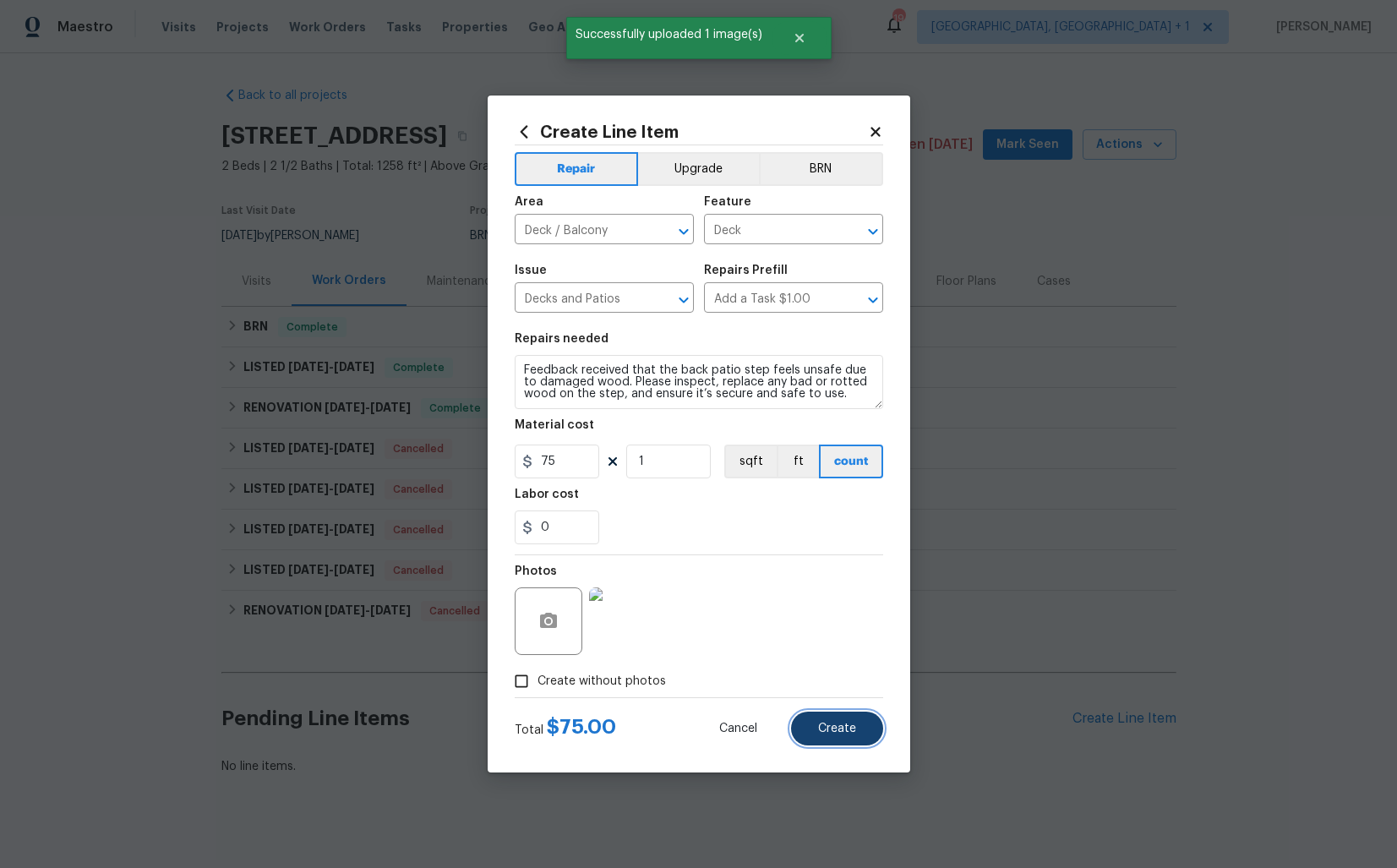
click at [829, 731] on span "Create" at bounding box center [836, 728] width 38 height 13
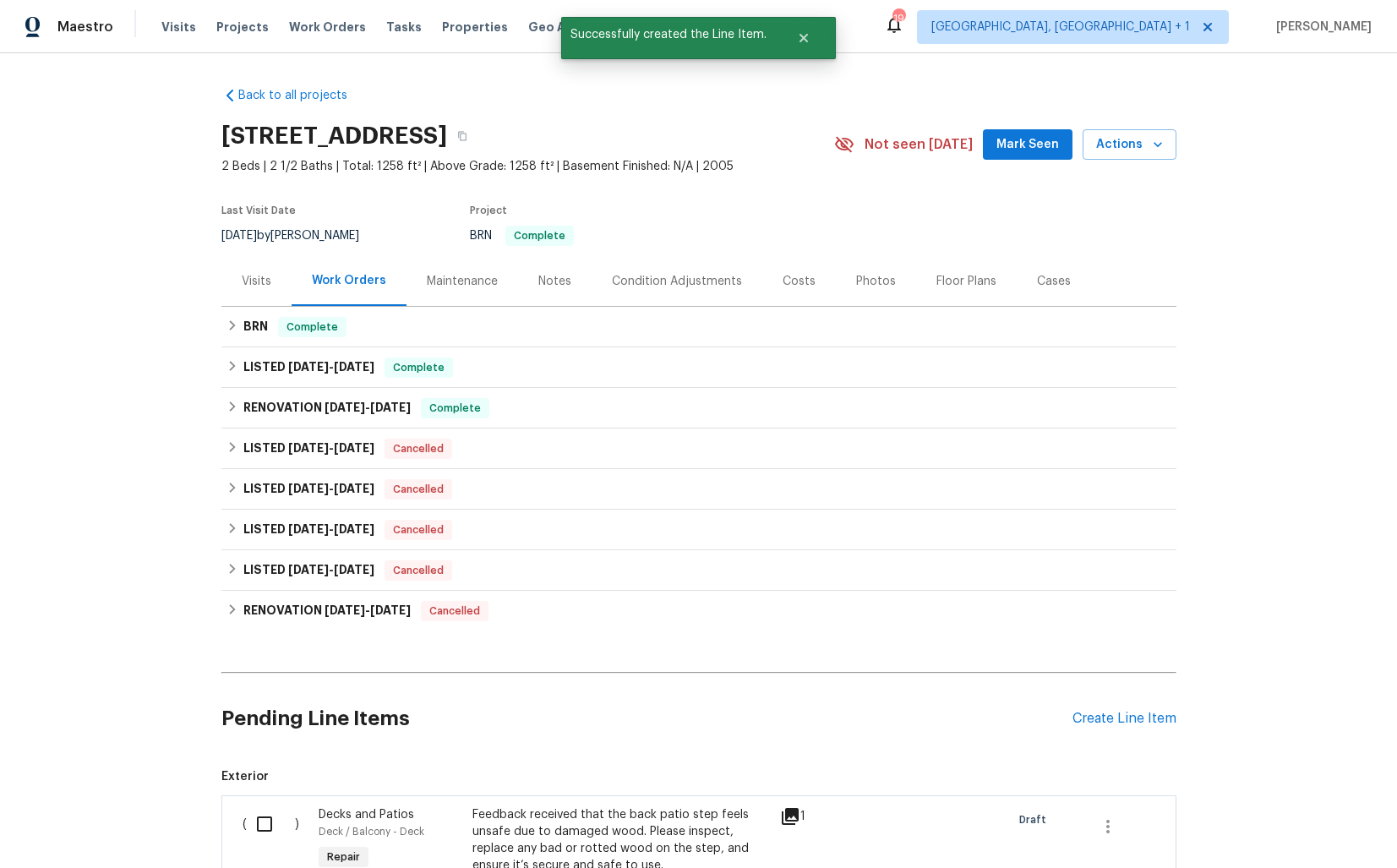
scroll to position [248, 0]
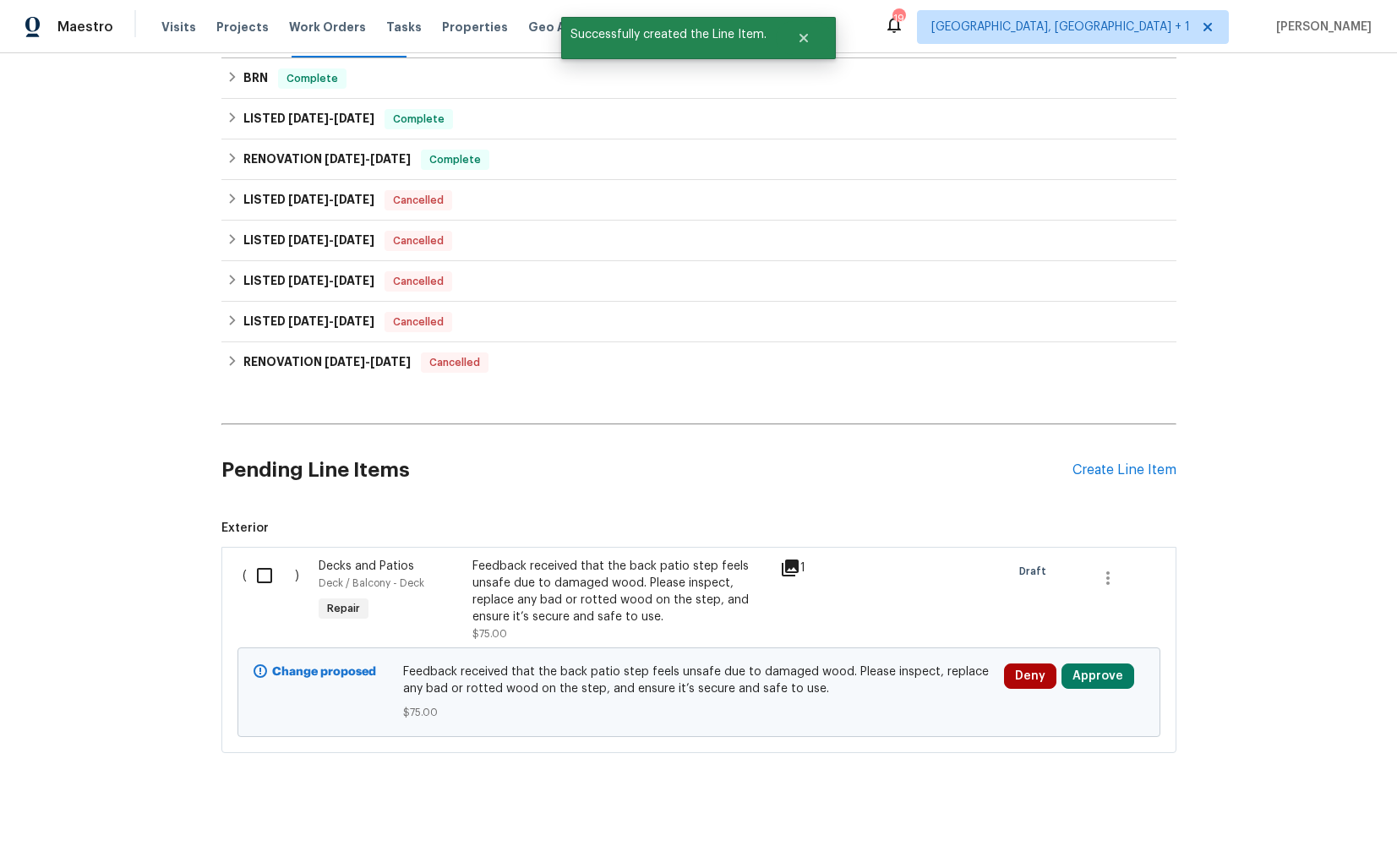
click at [269, 575] on input "checkbox" at bounding box center [271, 575] width 48 height 36
checkbox input "true"
click at [1315, 830] on span "Create Work Order" at bounding box center [1300, 826] width 112 height 21
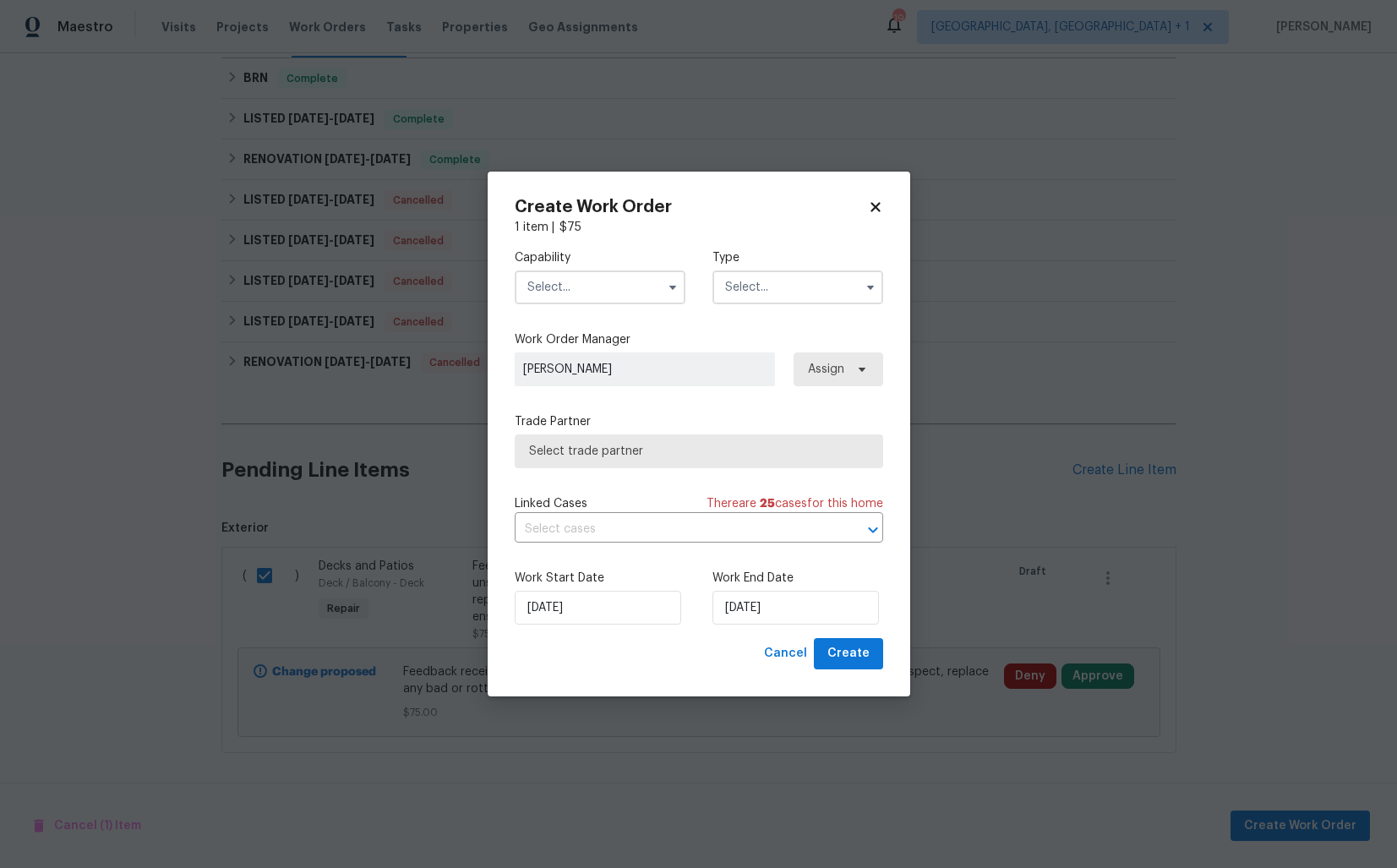
click at [609, 285] on input "text" at bounding box center [599, 287] width 171 height 34
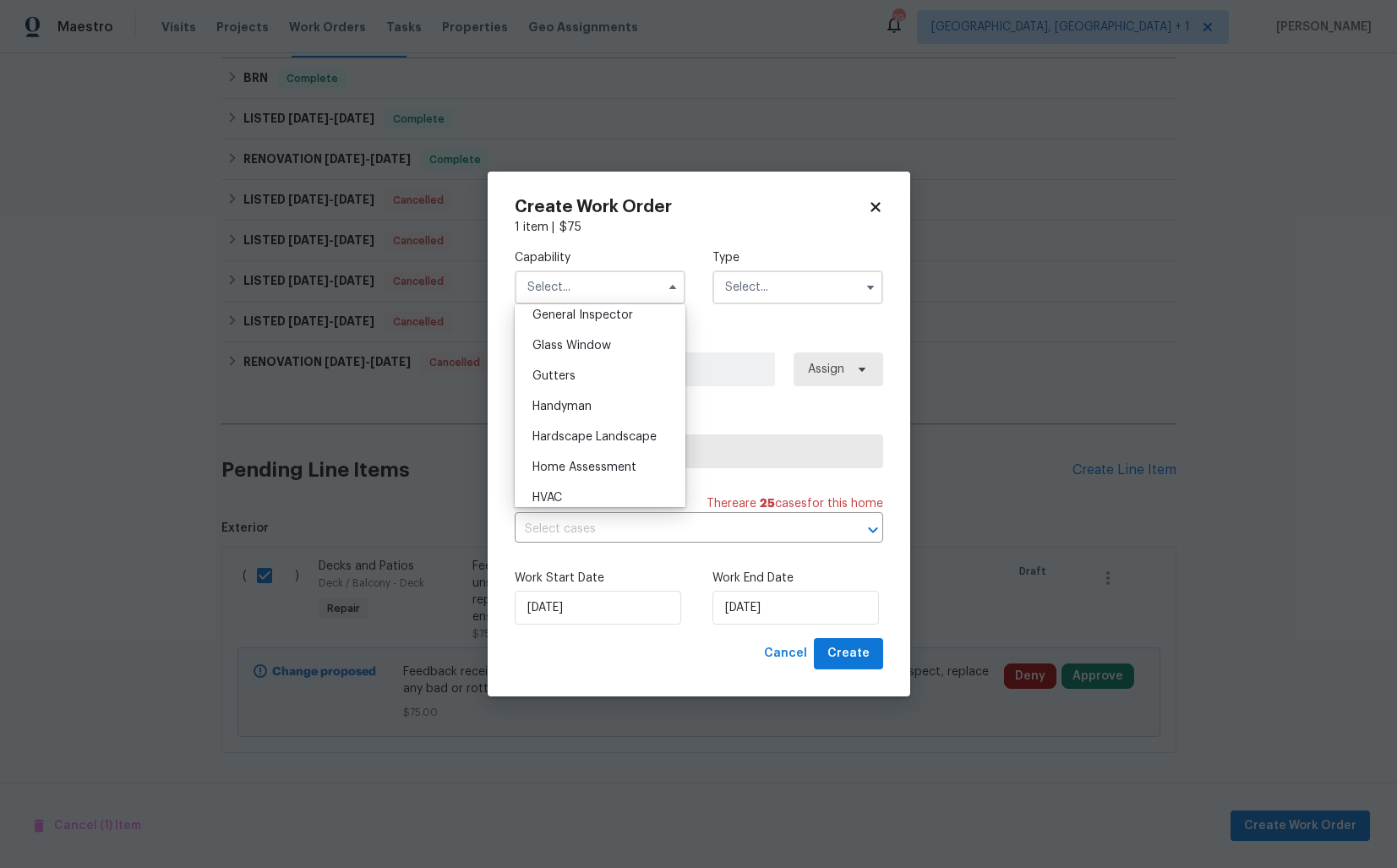
scroll to position [867, 0]
click at [593, 390] on div "Handyman" at bounding box center [600, 386] width 162 height 30
type input "Handyman"
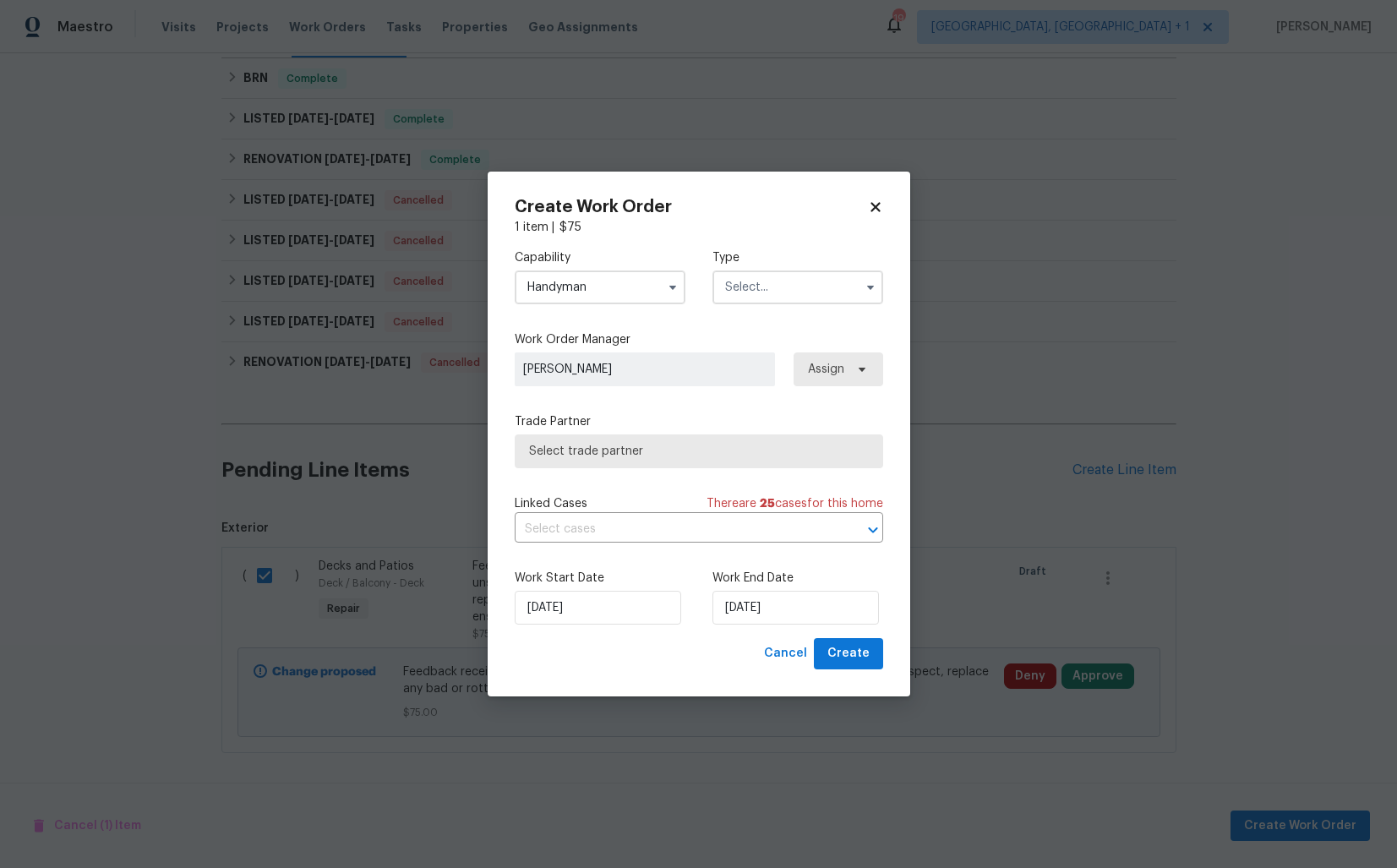
click at [801, 286] on input "text" at bounding box center [798, 287] width 171 height 34
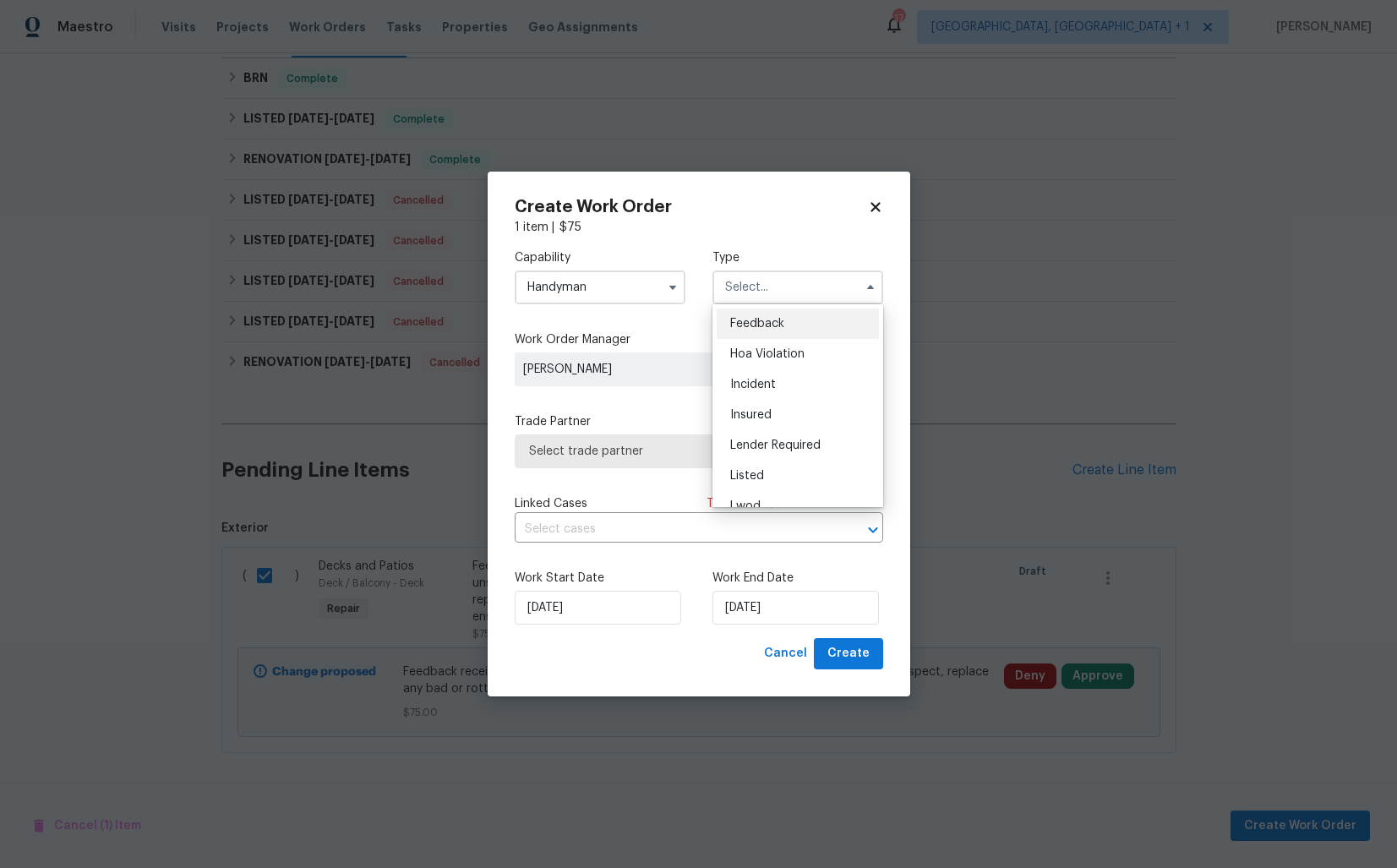
click at [796, 327] on div "Feedback" at bounding box center [798, 323] width 162 height 30
type input "Feedback"
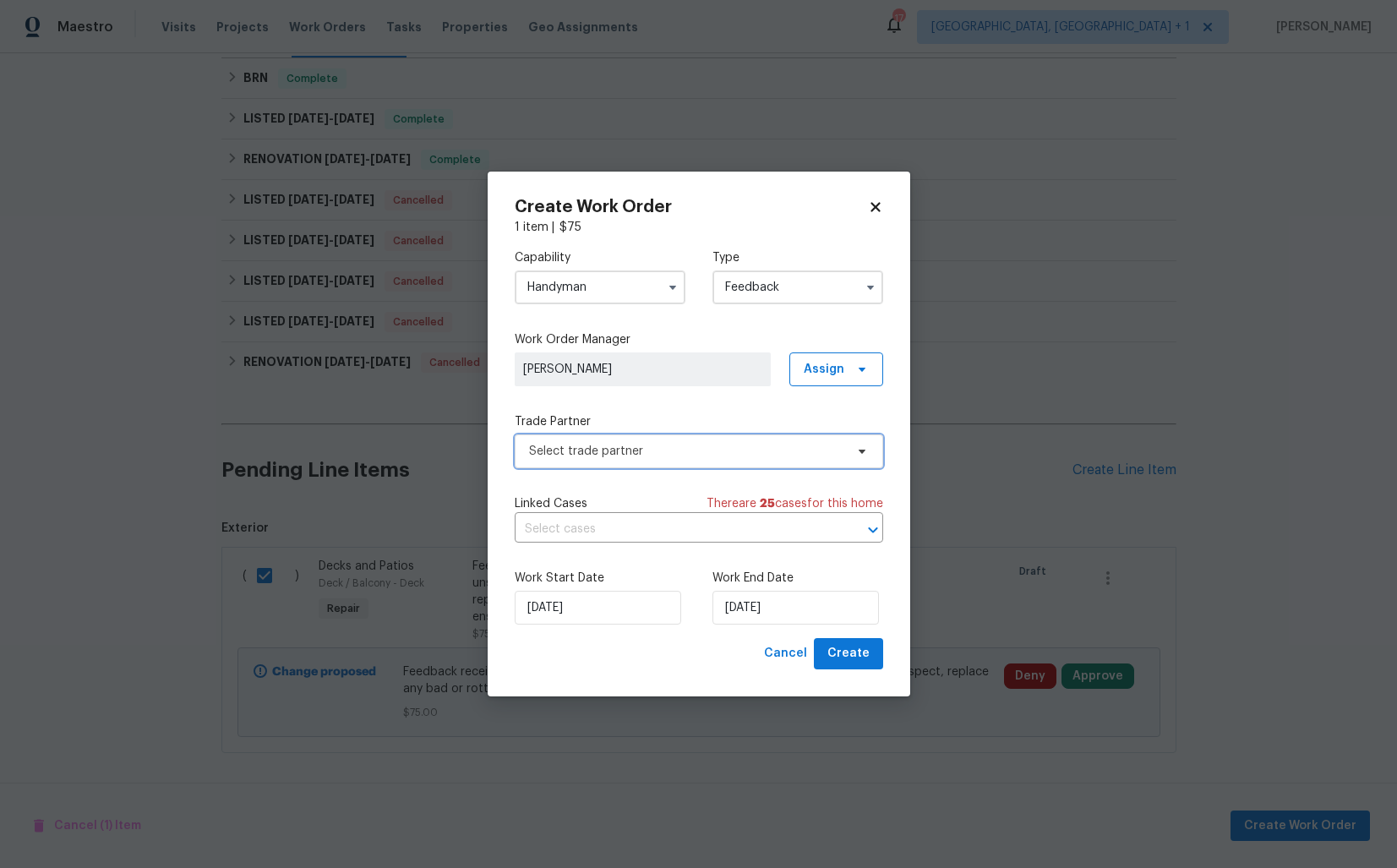
click at [705, 455] on span "Select trade partner" at bounding box center [686, 450] width 315 height 16
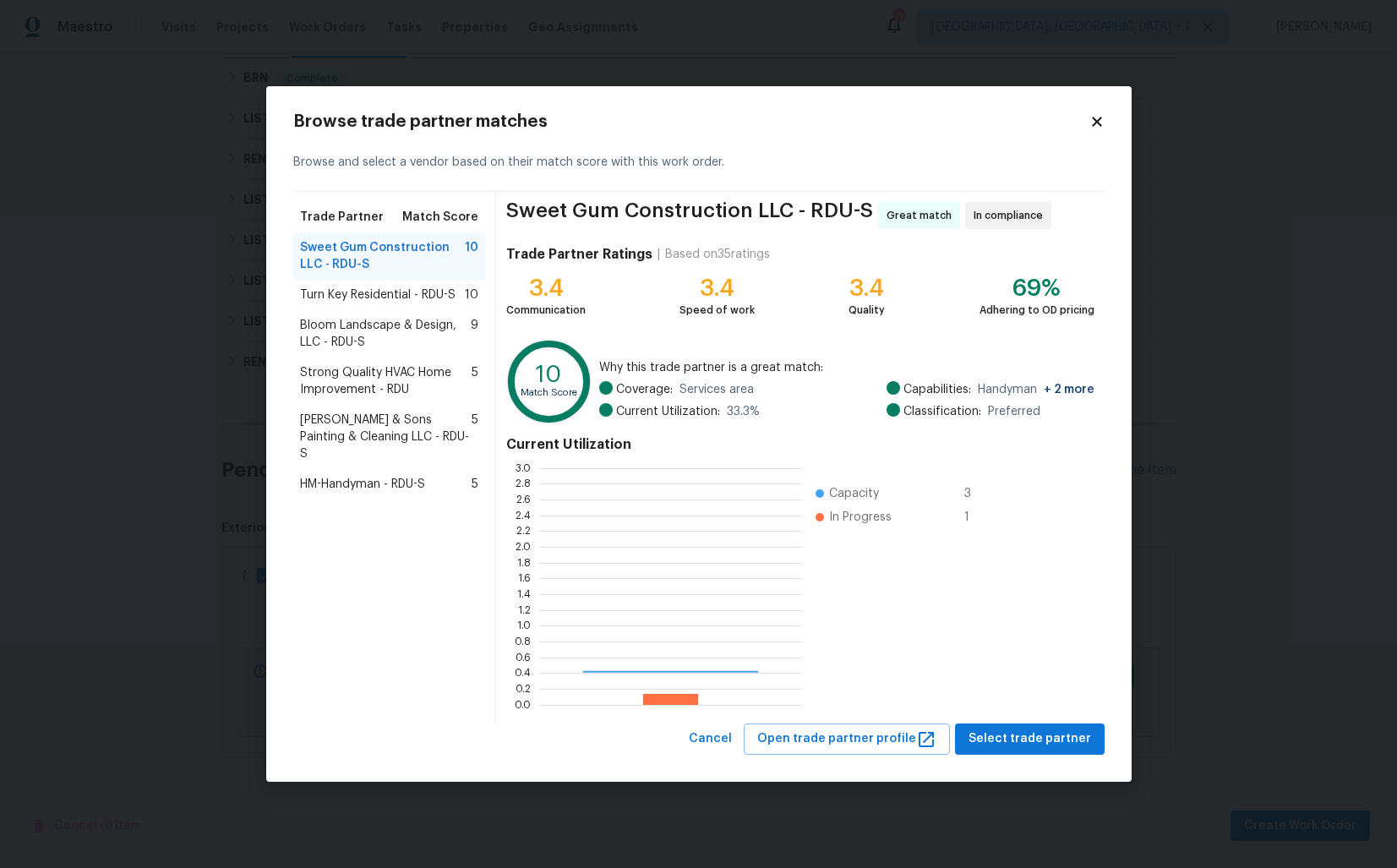
scroll to position [237, 263]
click at [1018, 736] on span "Select trade partner" at bounding box center [1030, 739] width 123 height 21
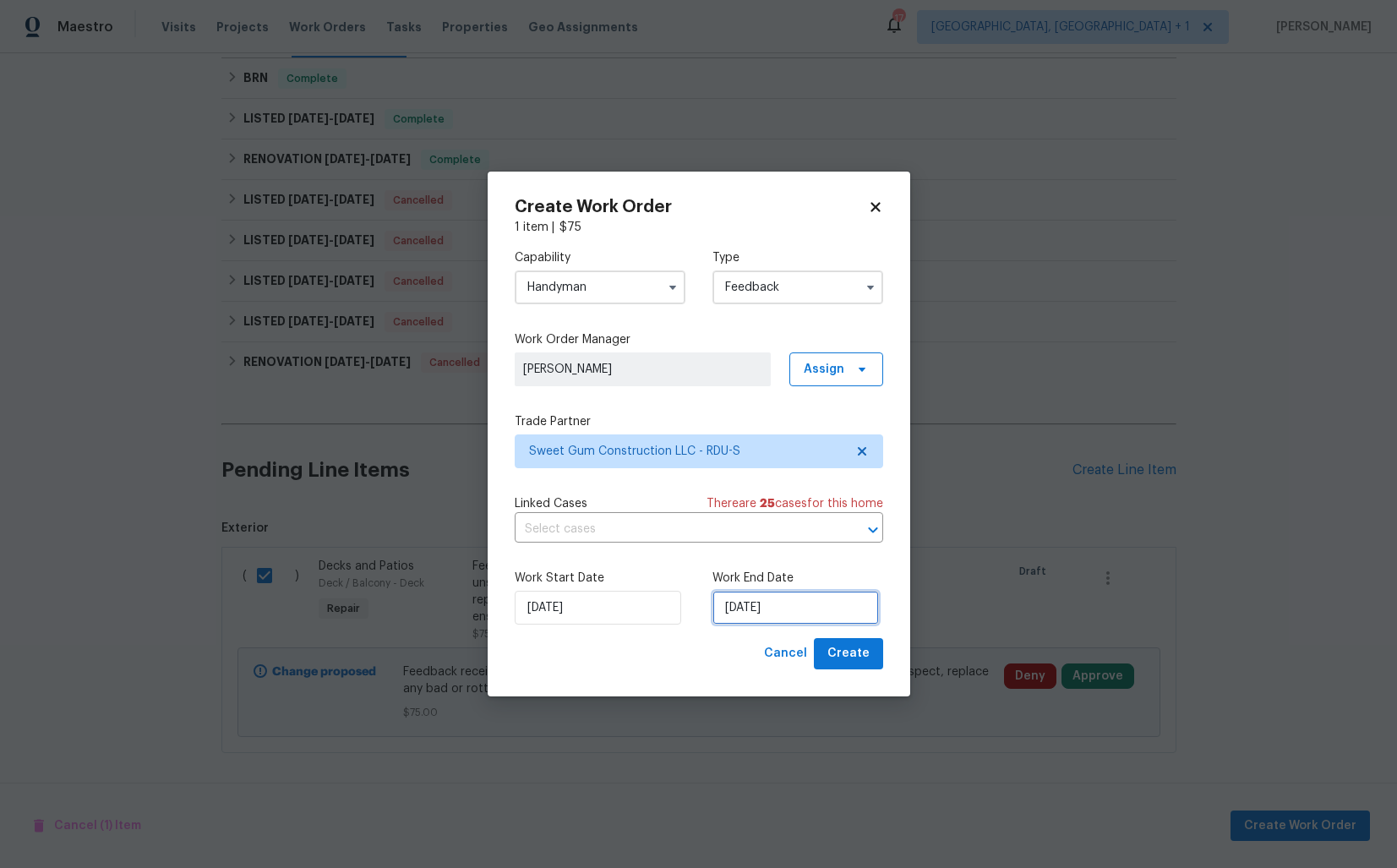
click at [780, 610] on input "[DATE]" at bounding box center [796, 607] width 166 height 34
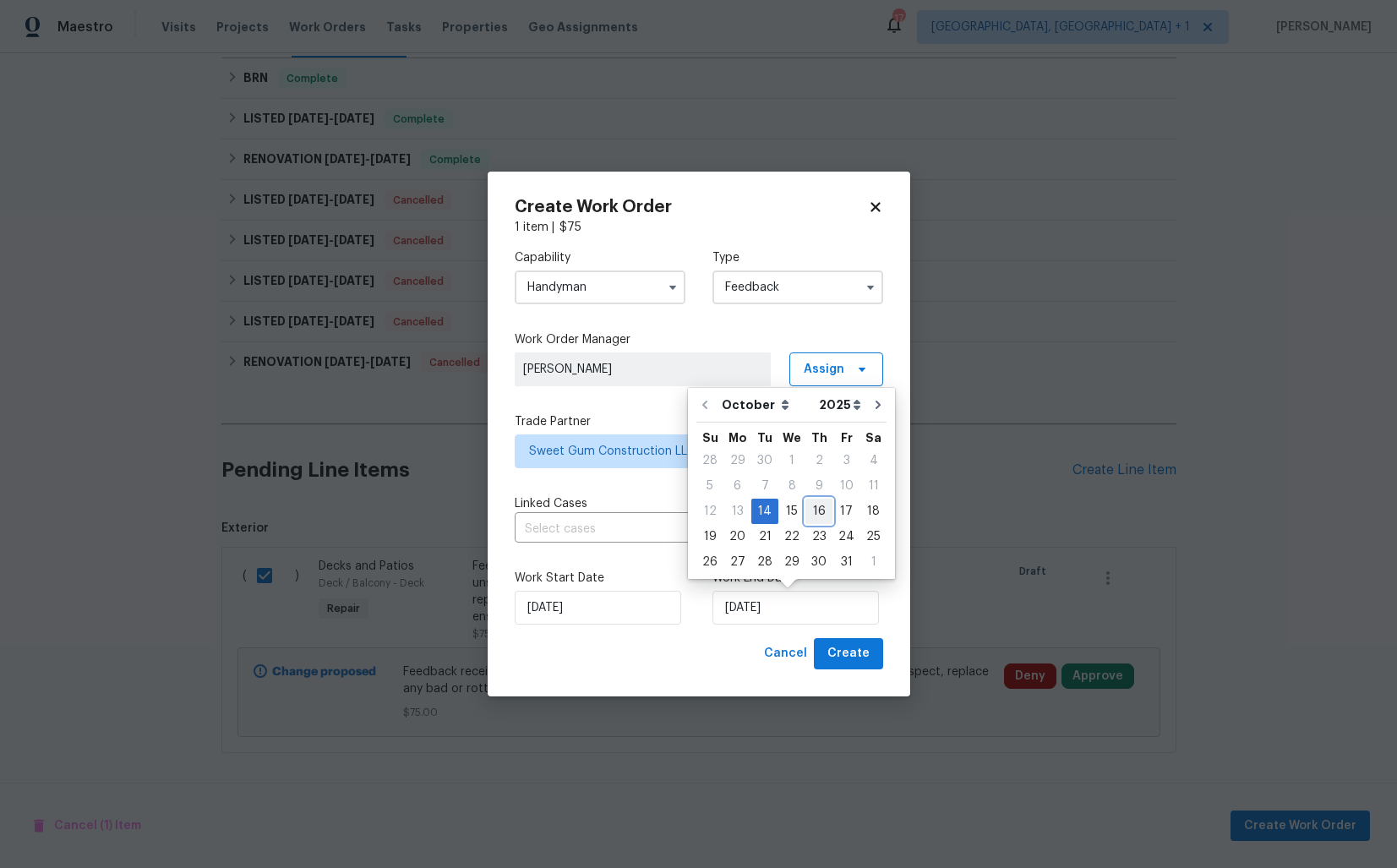
click at [823, 506] on div "16" at bounding box center [819, 511] width 27 height 23
type input "[DATE]"
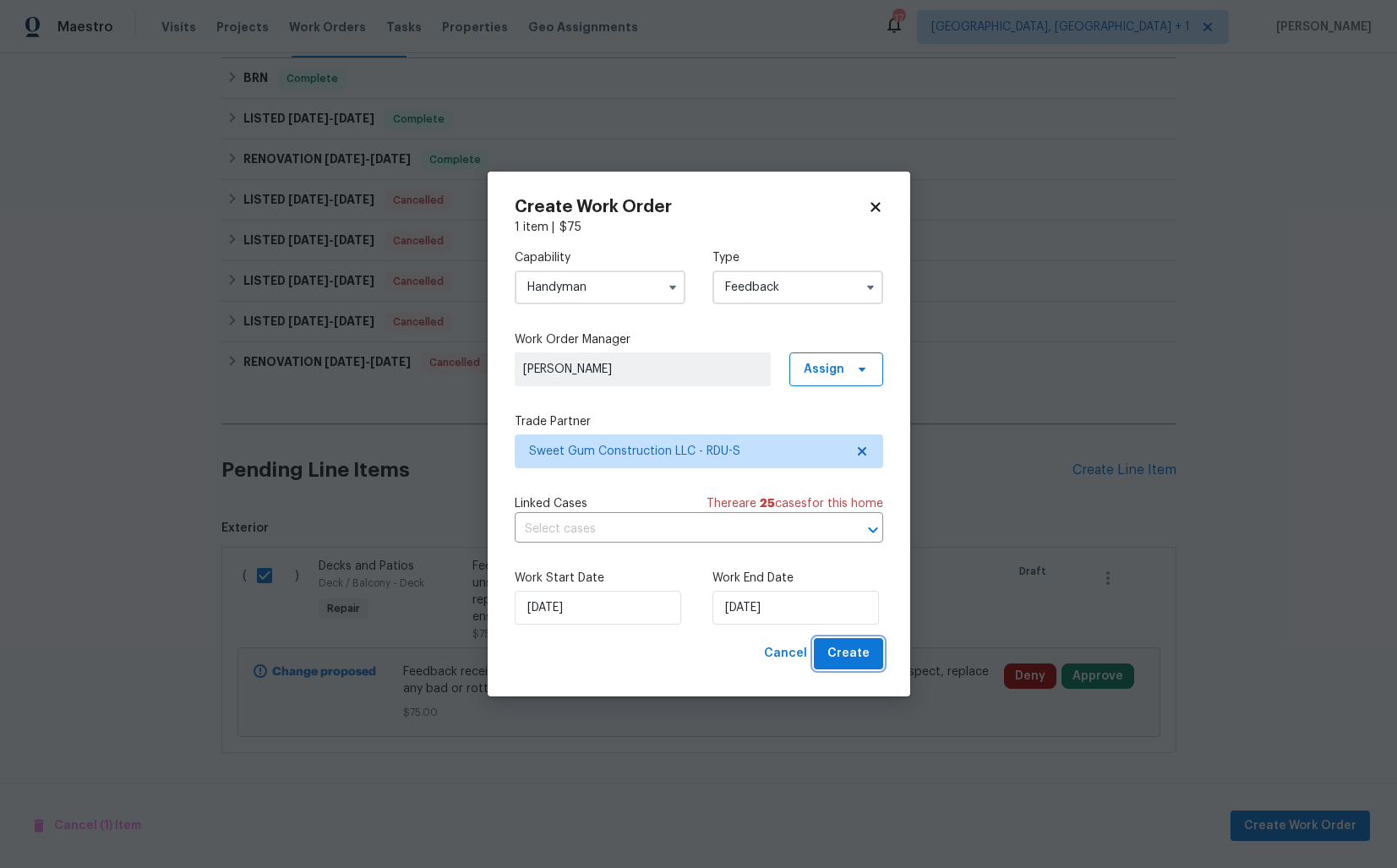
click at [843, 658] on span "Create" at bounding box center [849, 653] width 43 height 21
checkbox input "false"
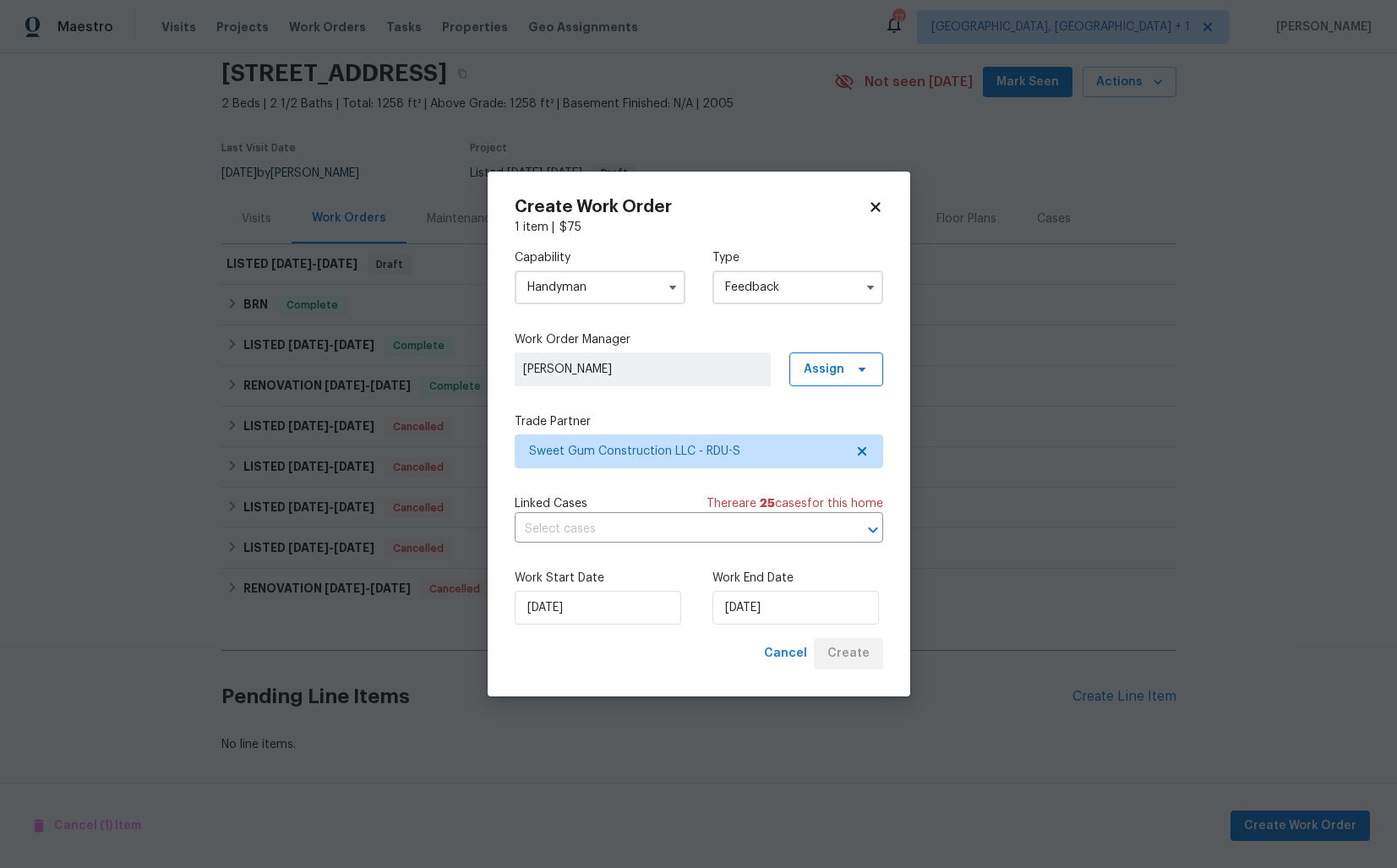
scroll to position [63, 0]
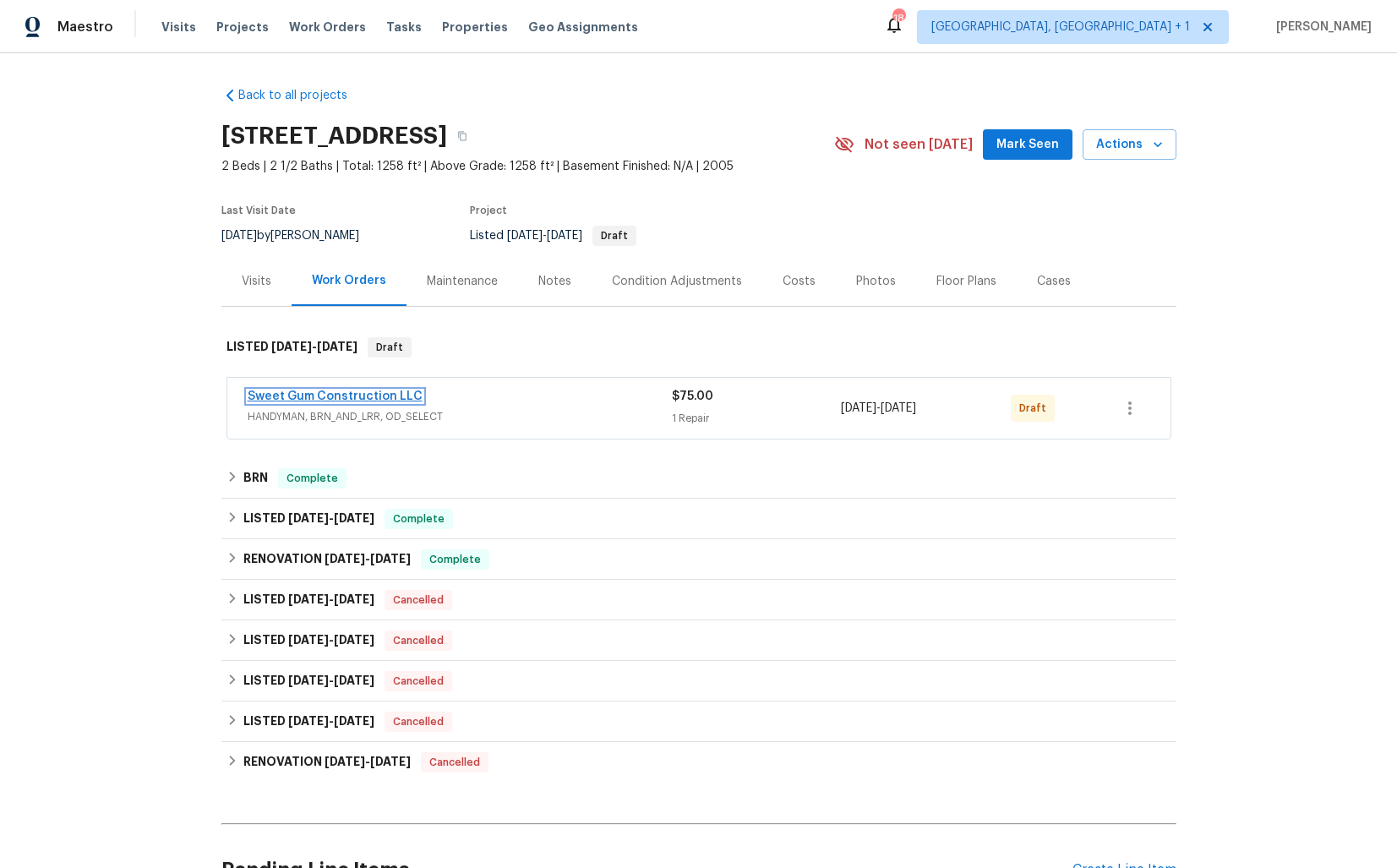
click at [337, 399] on link "Sweet Gum Construction LLC" at bounding box center [335, 396] width 175 height 12
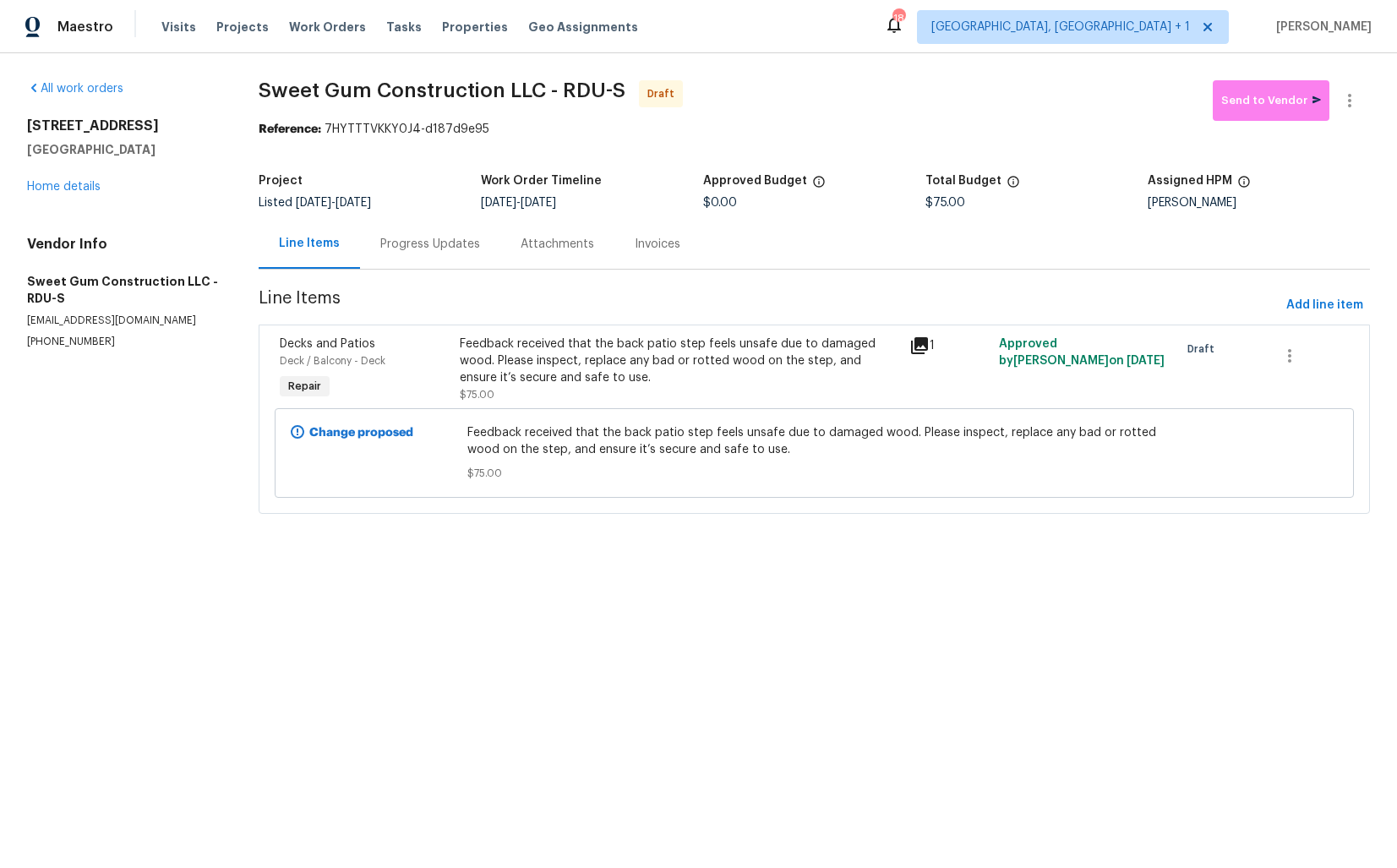
click at [428, 231] on div "Progress Updates" at bounding box center [429, 244] width 140 height 50
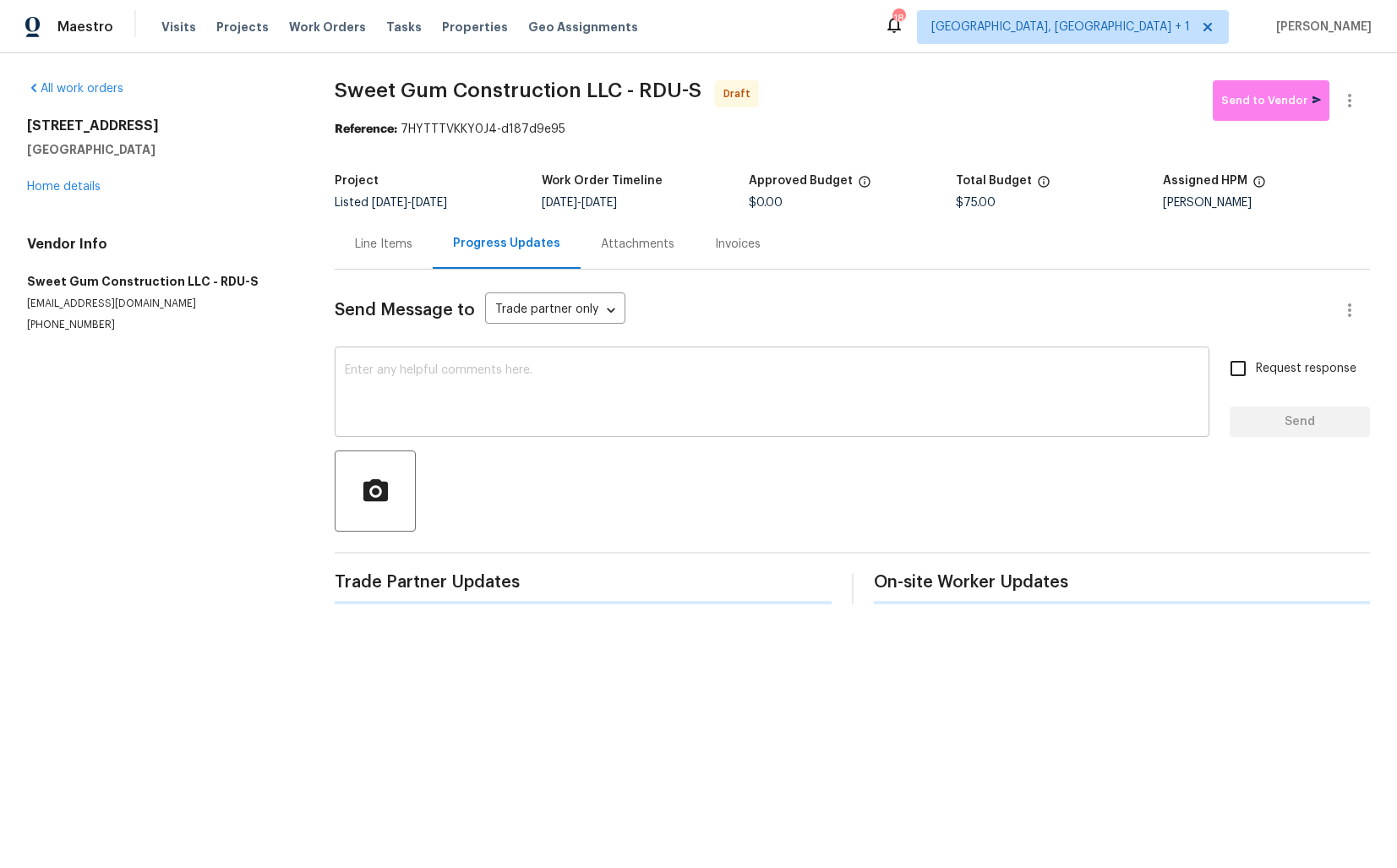
click at [480, 368] on textarea at bounding box center [772, 393] width 855 height 59
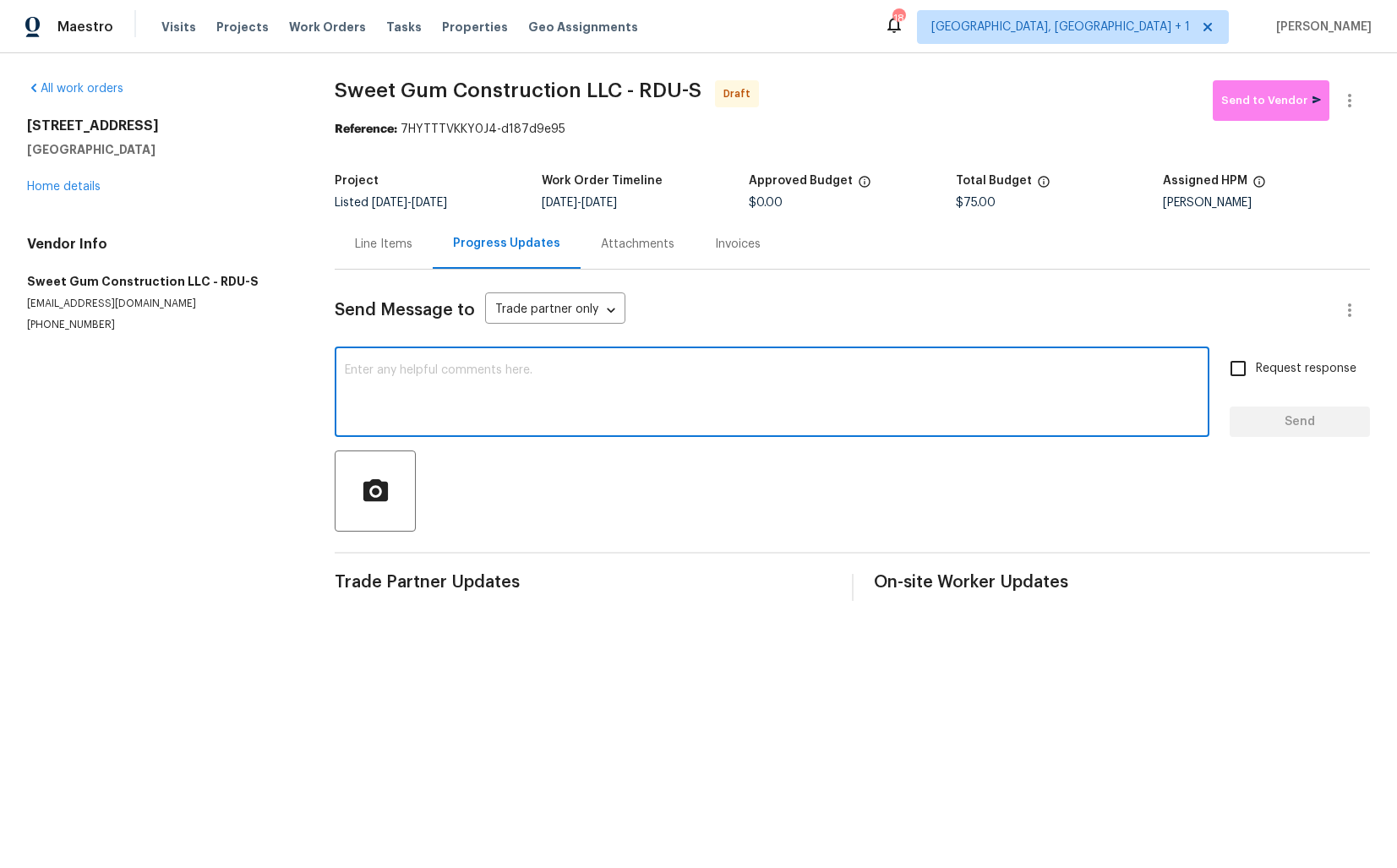
click at [561, 364] on textarea at bounding box center [772, 393] width 855 height 59
paste textarea "Hi this is Arvind with Opendoor. I’m confirming you received the WO for the pro…"
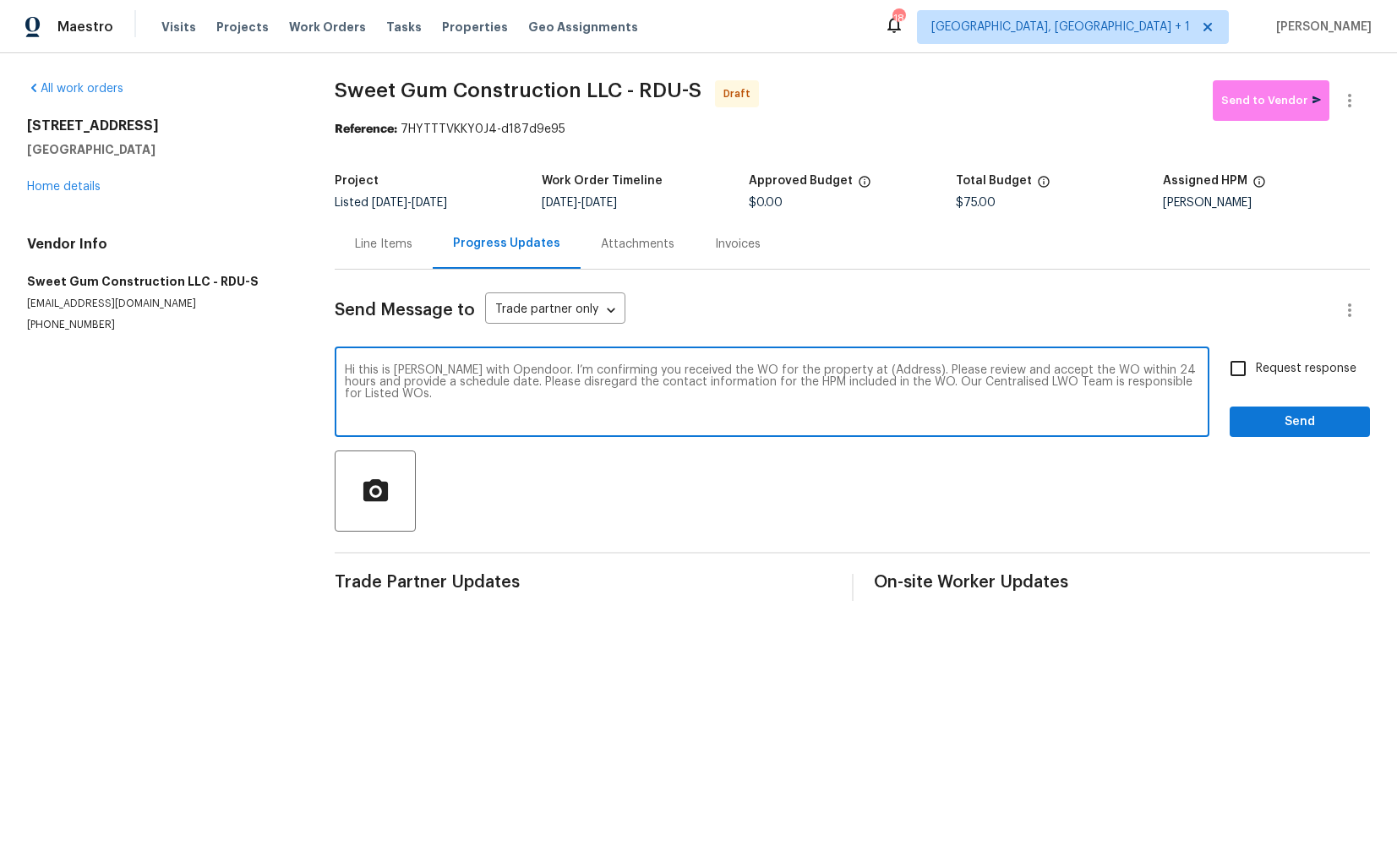
drag, startPoint x: 882, startPoint y: 369, endPoint x: 831, endPoint y: 367, distance: 51.0
click at [831, 367] on textarea "Hi this is Arvind with Opendoor. I’m confirming you received the WO for the pro…" at bounding box center [772, 393] width 855 height 59
paste textarea "[STREET_ADDRESS]"
type textarea "Hi this is Arvind with Opendoor. I’m confirming you received the WO for the pro…"
click at [1252, 363] on input "Request response" at bounding box center [1237, 368] width 36 height 36
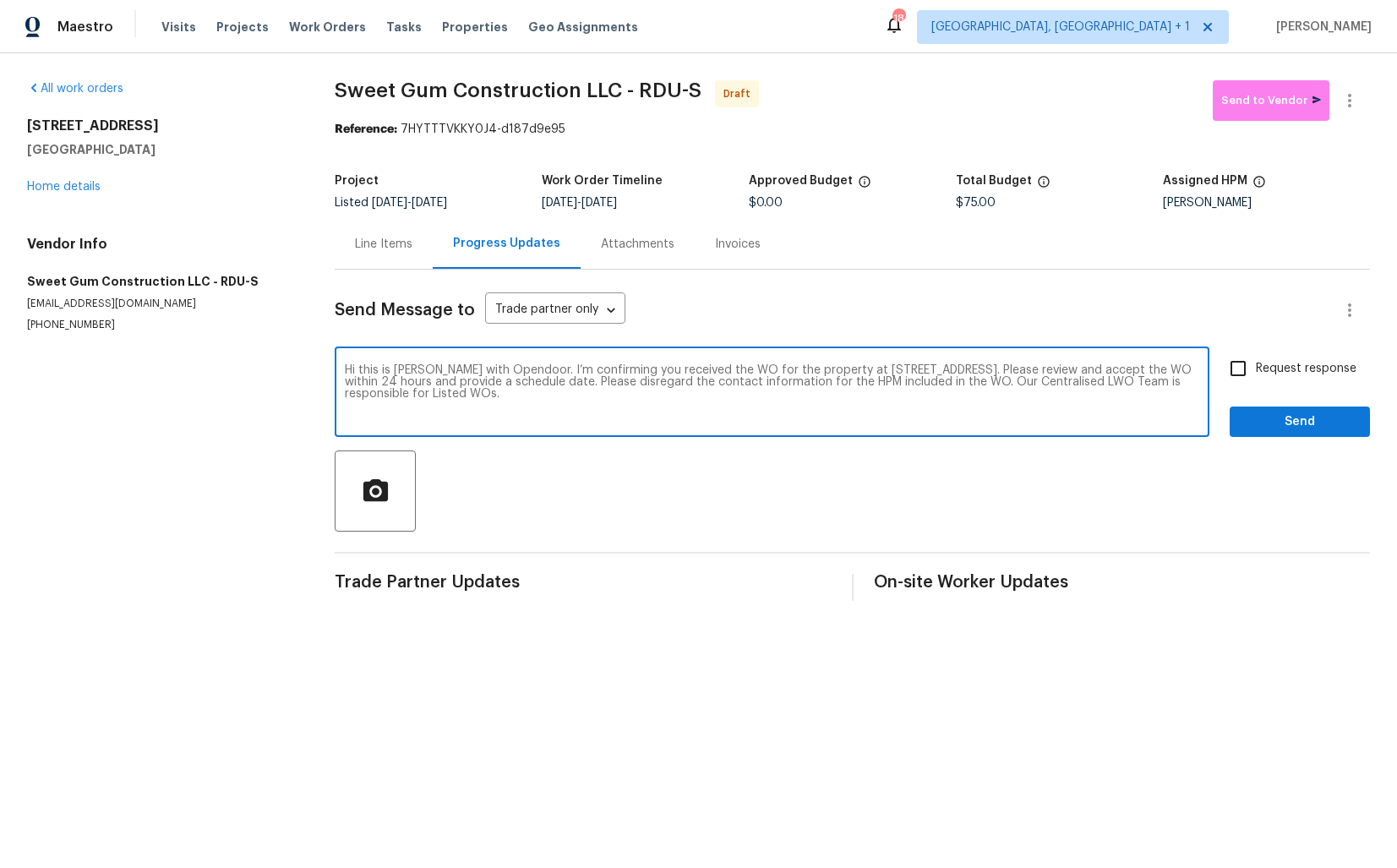
checkbox input "true"
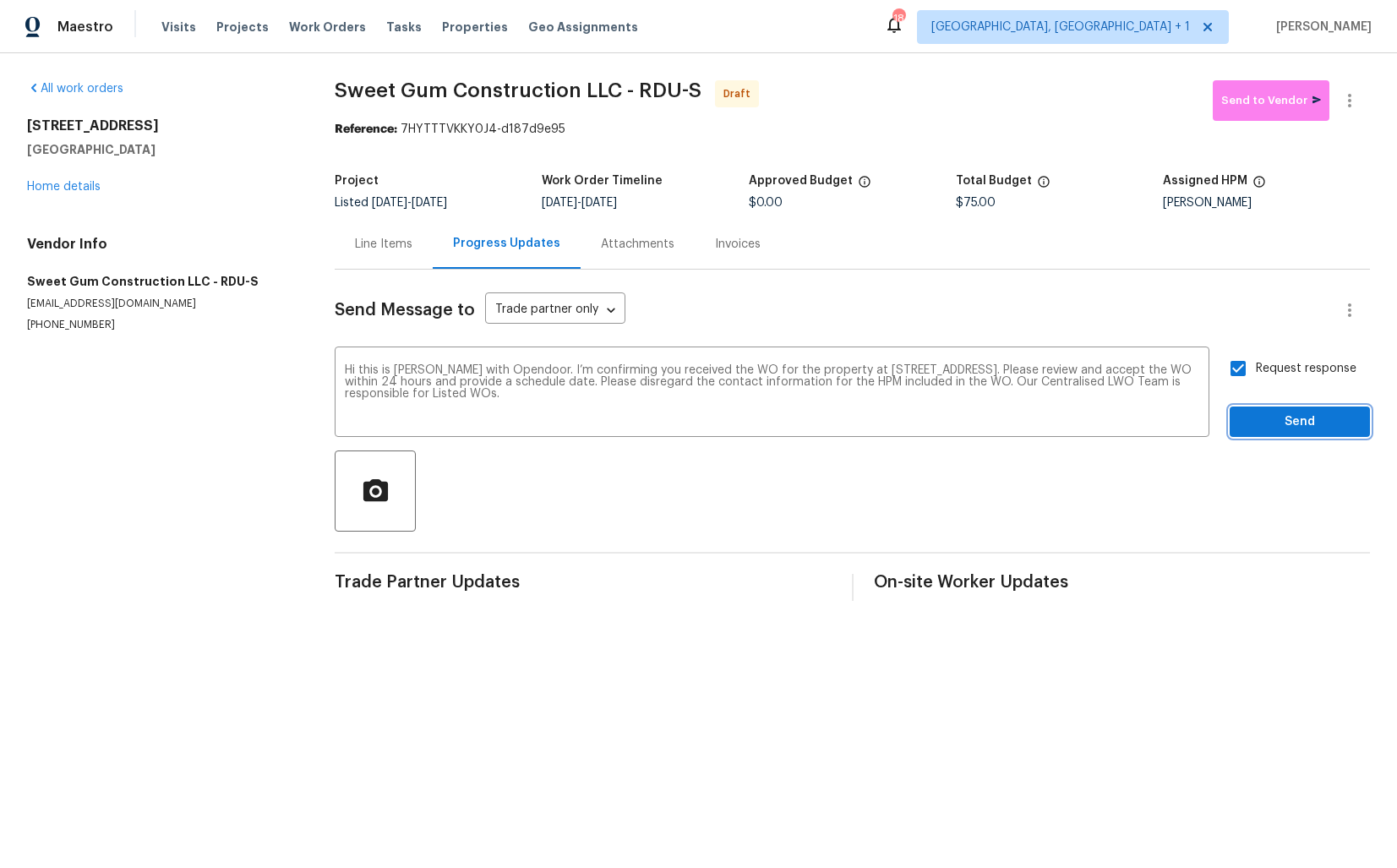
click at [1275, 409] on button "Send" at bounding box center [1299, 421] width 140 height 31
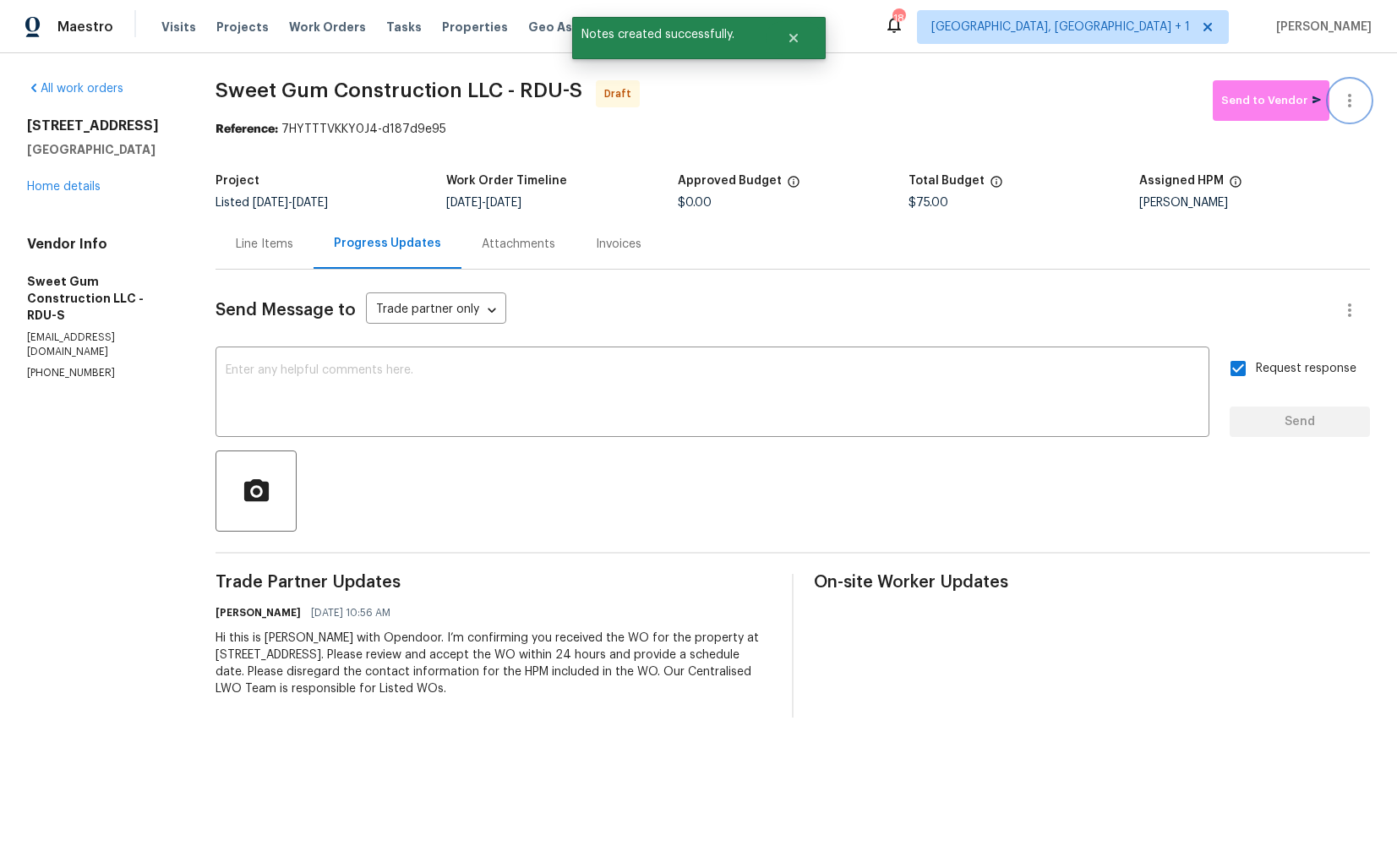
click at [1355, 92] on icon "button" at bounding box center [1350, 101] width 20 height 20
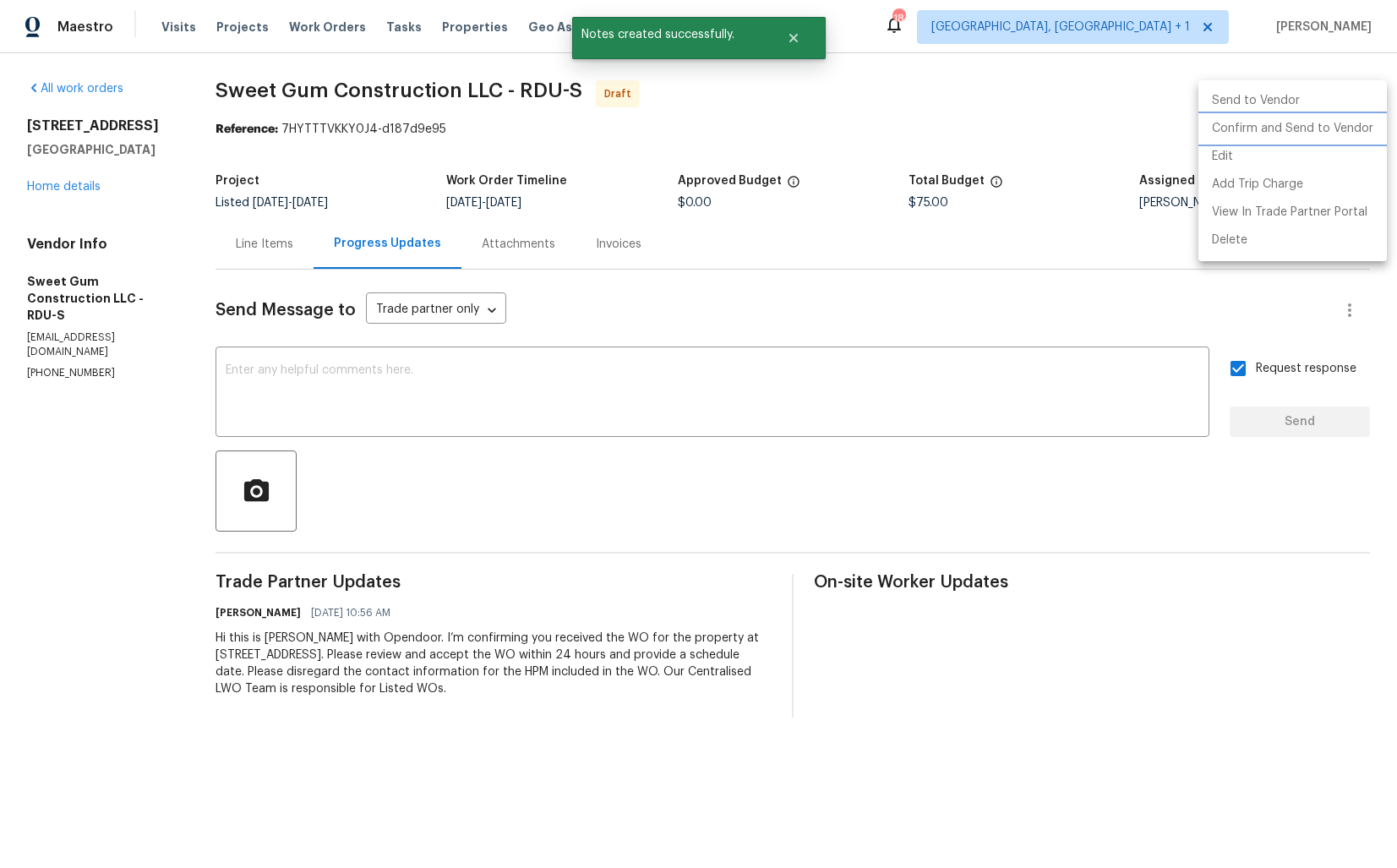
click at [1286, 124] on li "Confirm and Send to Vendor" at bounding box center [1293, 129] width 189 height 28
click at [758, 101] on div at bounding box center [698, 434] width 1397 height 868
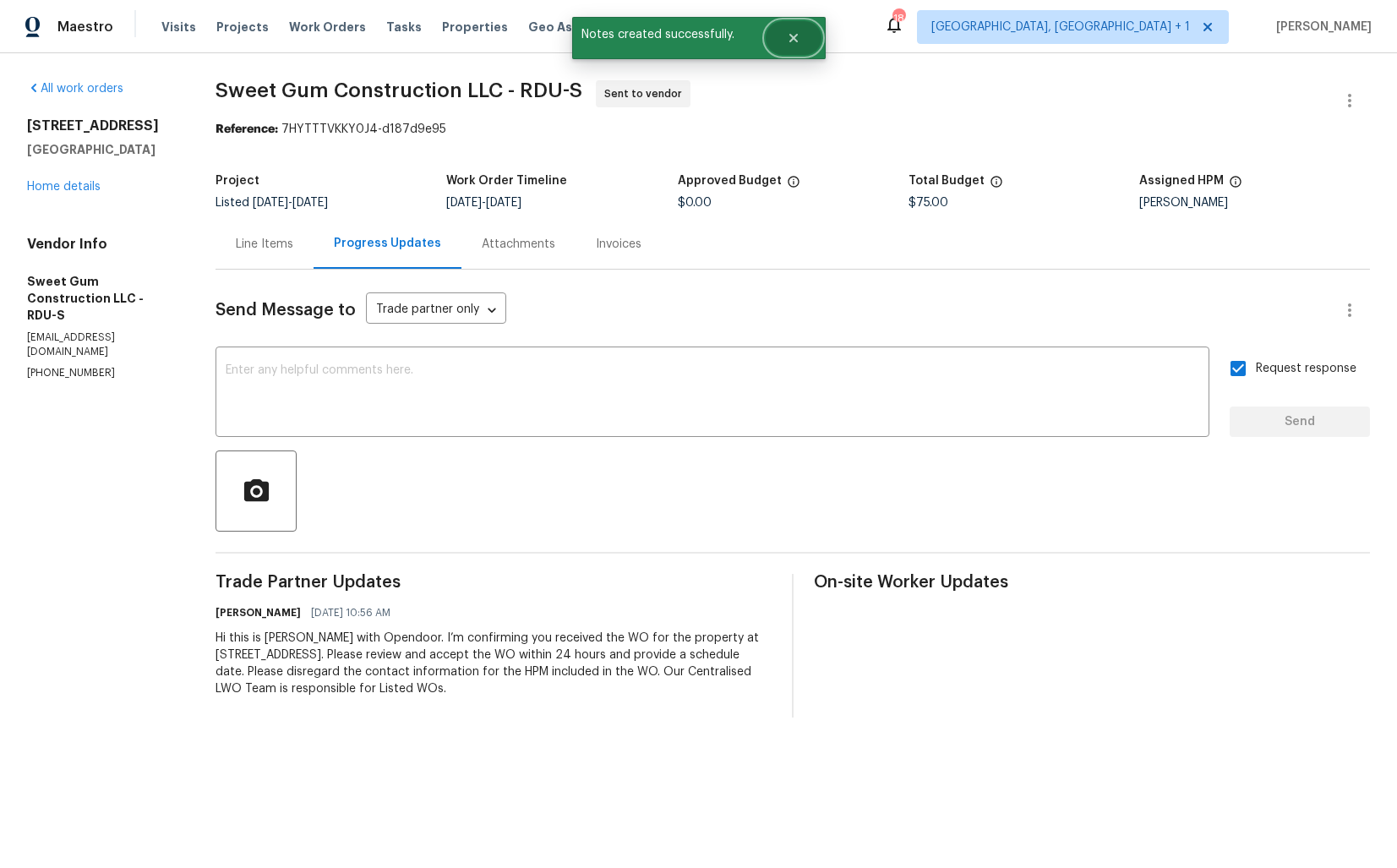
click at [798, 50] on button "Close" at bounding box center [794, 38] width 56 height 34
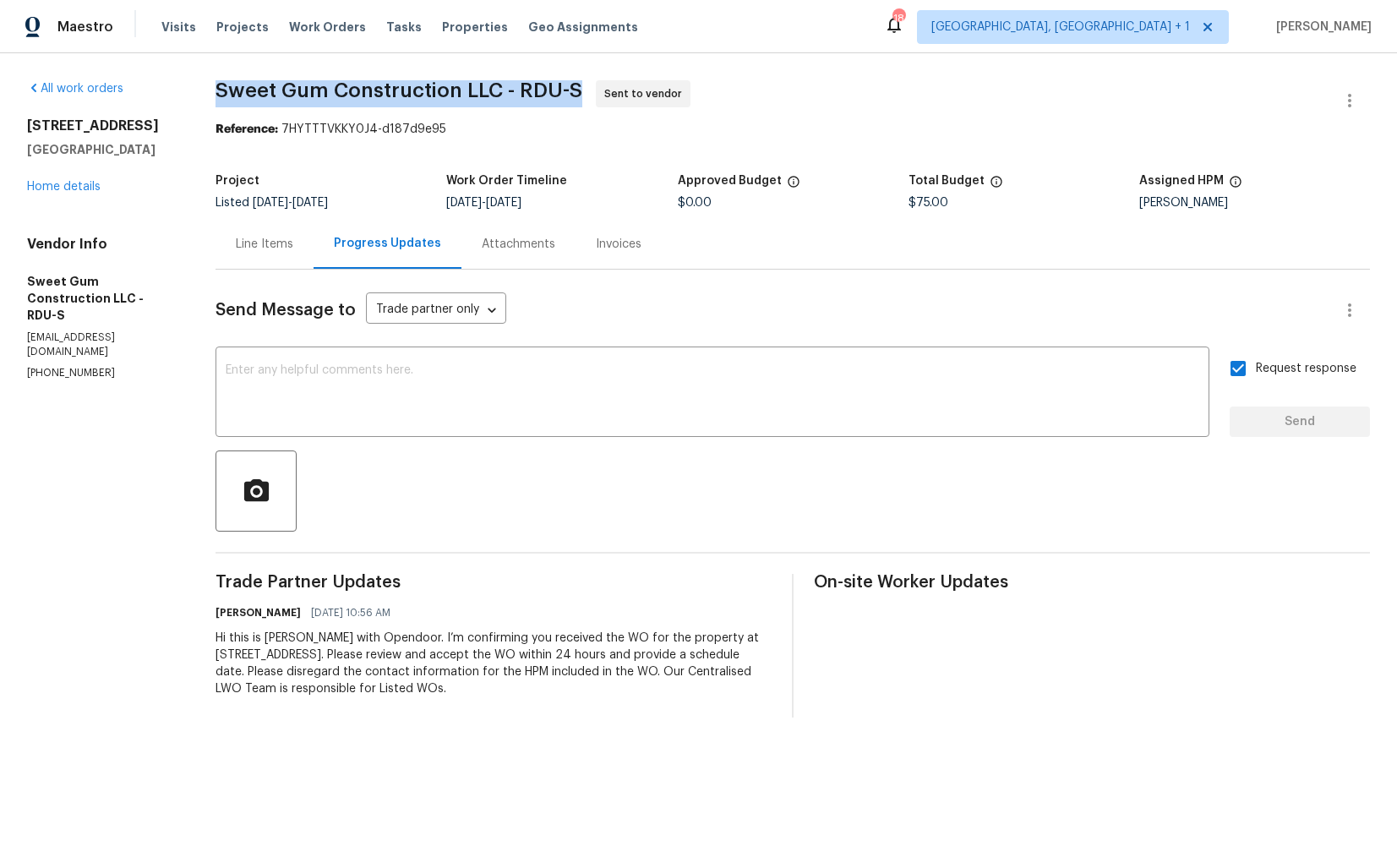
drag, startPoint x: 239, startPoint y: 89, endPoint x: 604, endPoint y: 95, distance: 365.0
click at [604, 95] on span "Sweet Gum Construction LLC - RDU-S Sent to vendor" at bounding box center [772, 101] width 1114 height 41
copy span "Sweet Gum Construction LLC - RDU-S"
click at [350, 167] on div "Project Listed 10/14/2025 - 10/16/2025 Work Order Timeline 10/14/2025 - 10/16/2…" at bounding box center [793, 191] width 1154 height 54
click at [504, 368] on textarea at bounding box center [712, 393] width 974 height 59
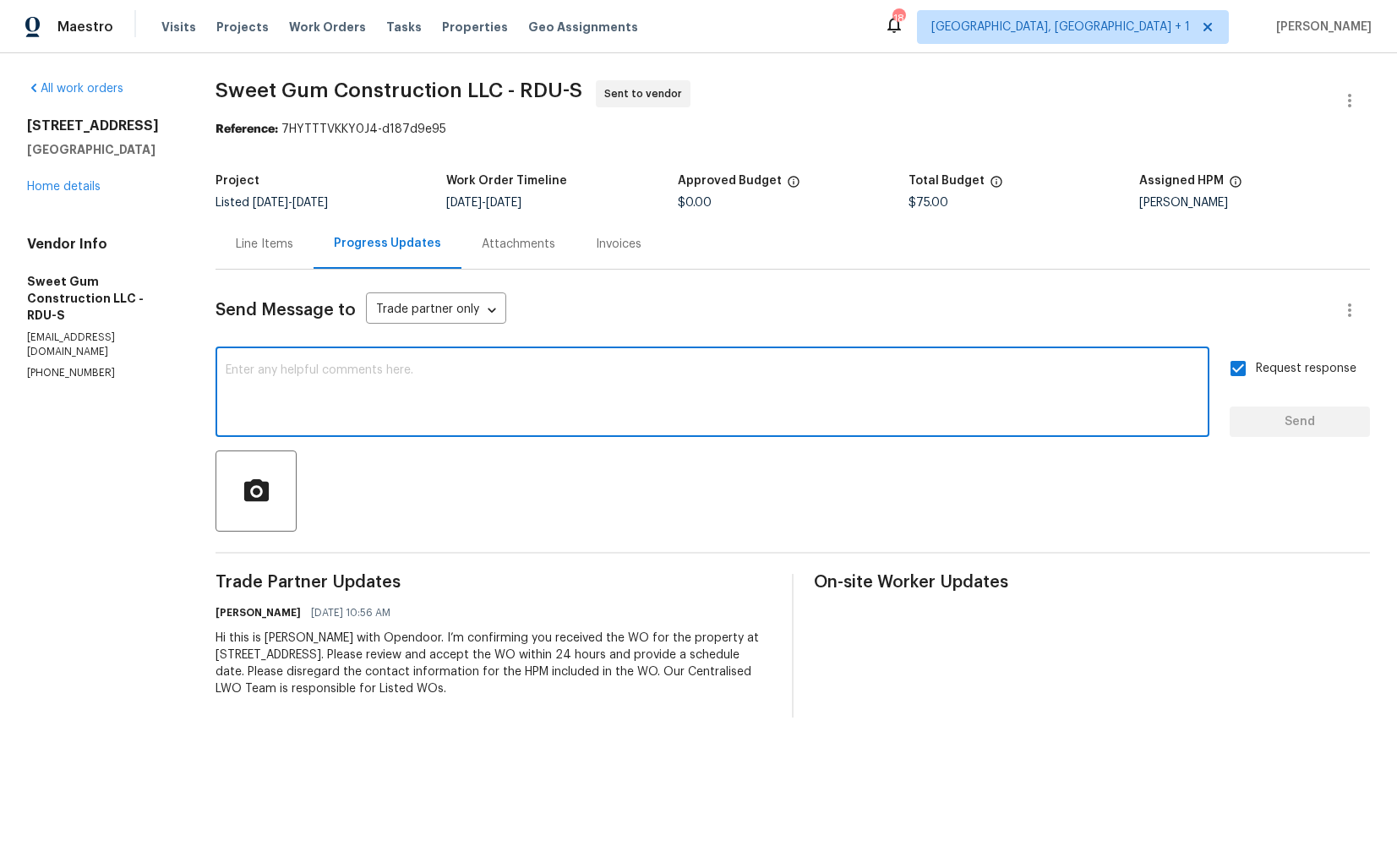
click at [647, 413] on textarea at bounding box center [712, 393] width 974 height 59
paste textarea "Attention All Work Orders must include before-photos (both close-up and wide-an…"
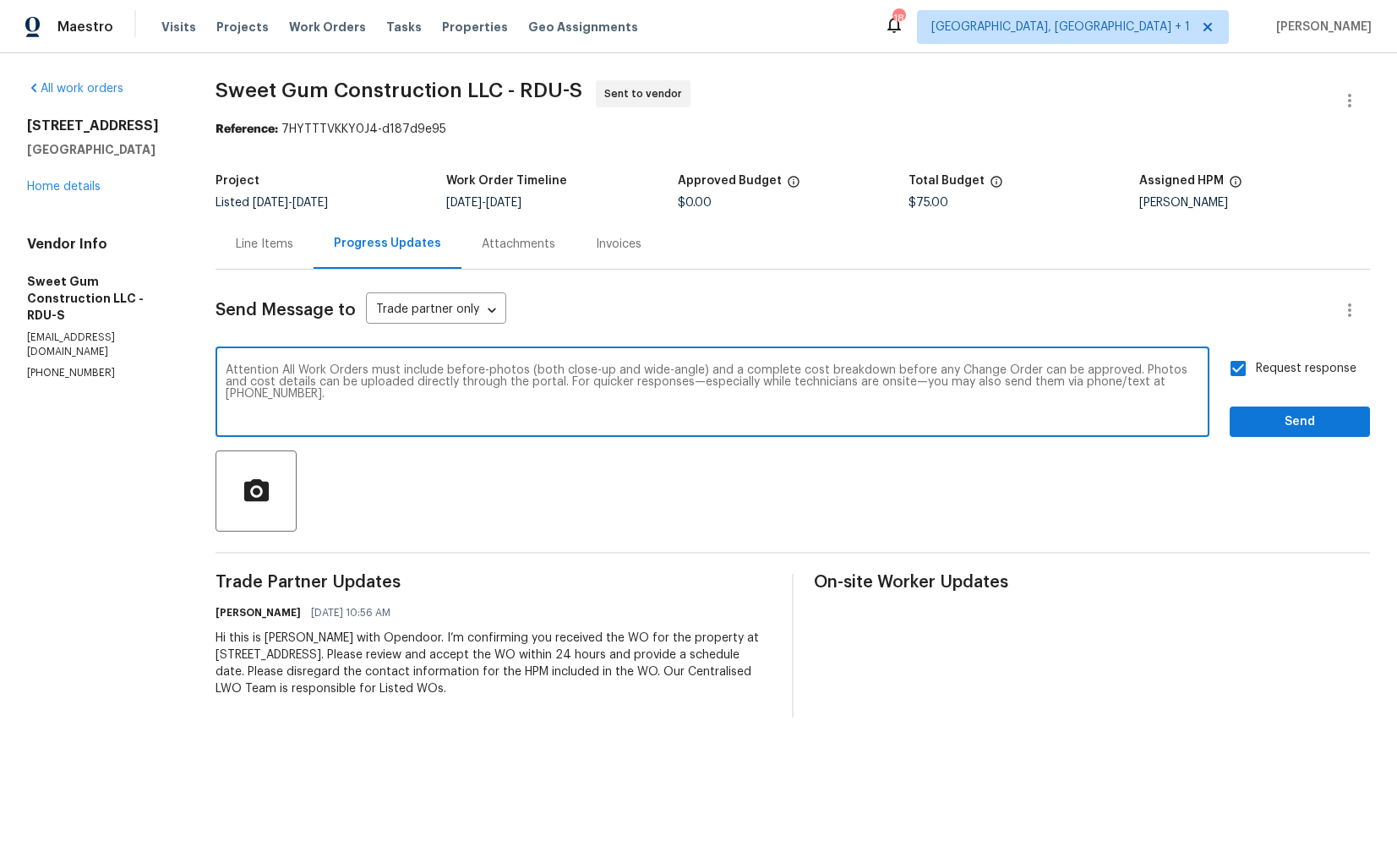
type textarea "Attention All Work Orders must include before-photos (both close-up and wide-an…"
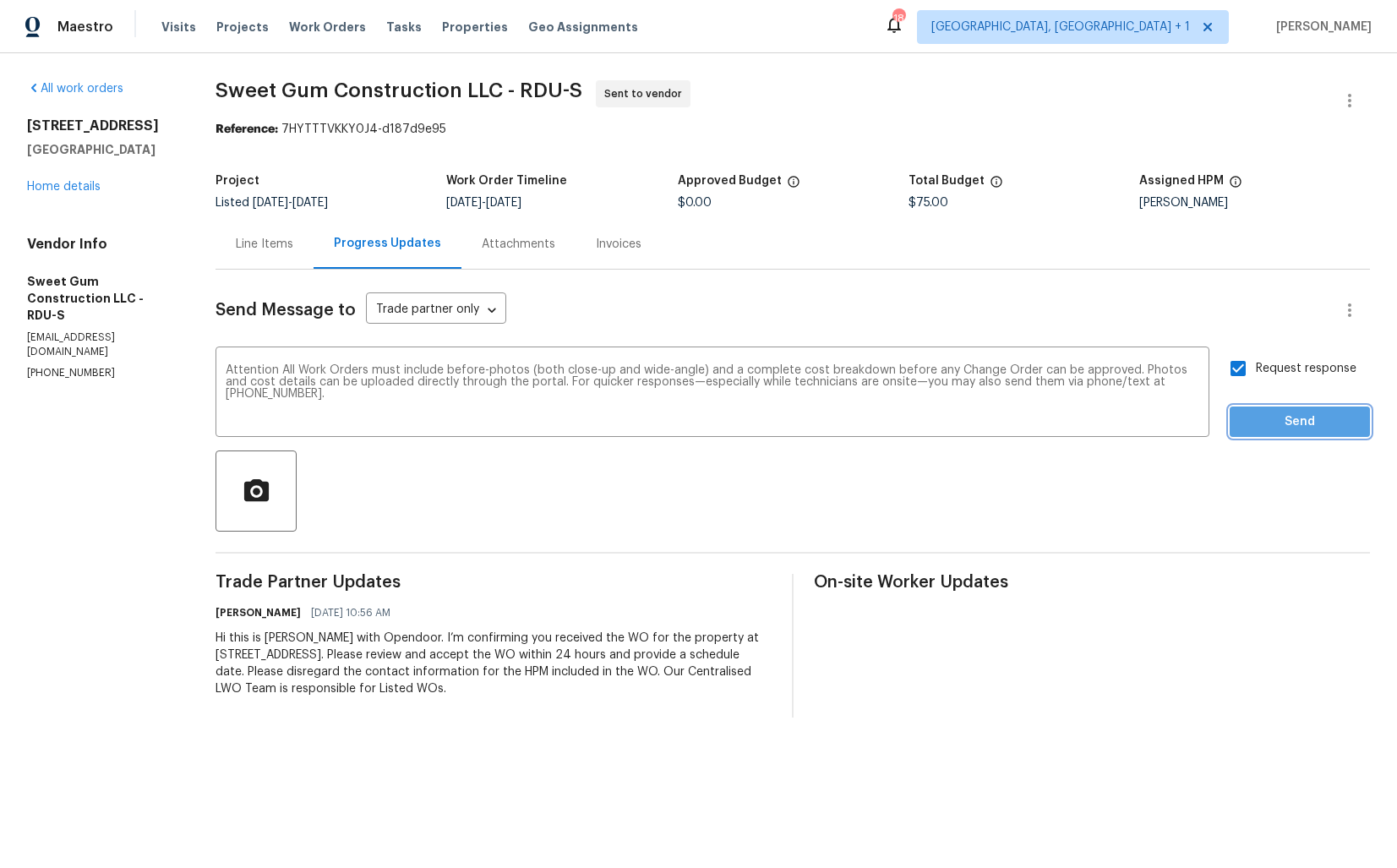
click at [1292, 425] on span "Send" at bounding box center [1299, 422] width 113 height 21
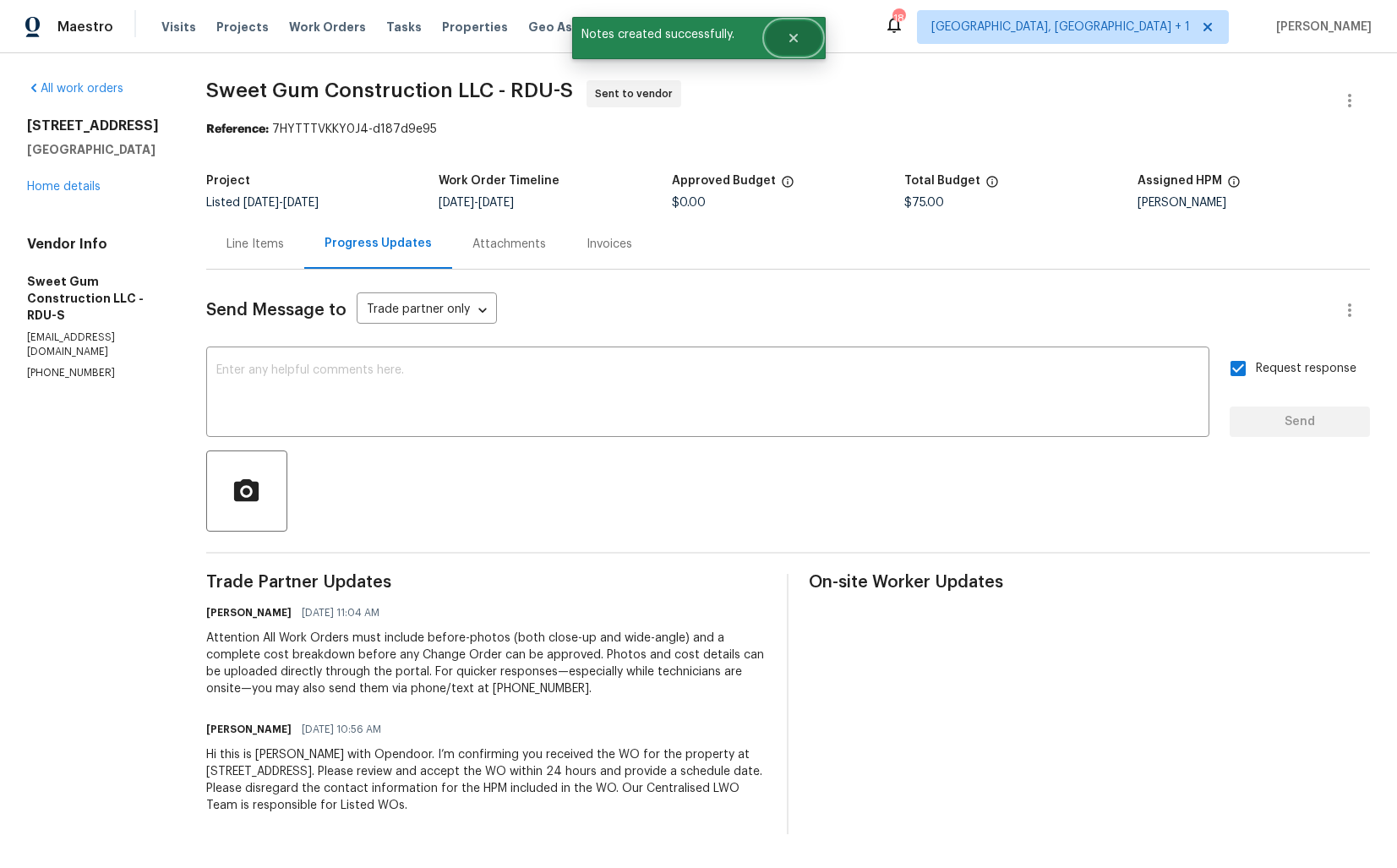
click at [790, 37] on icon "Close" at bounding box center [793, 38] width 9 height 9
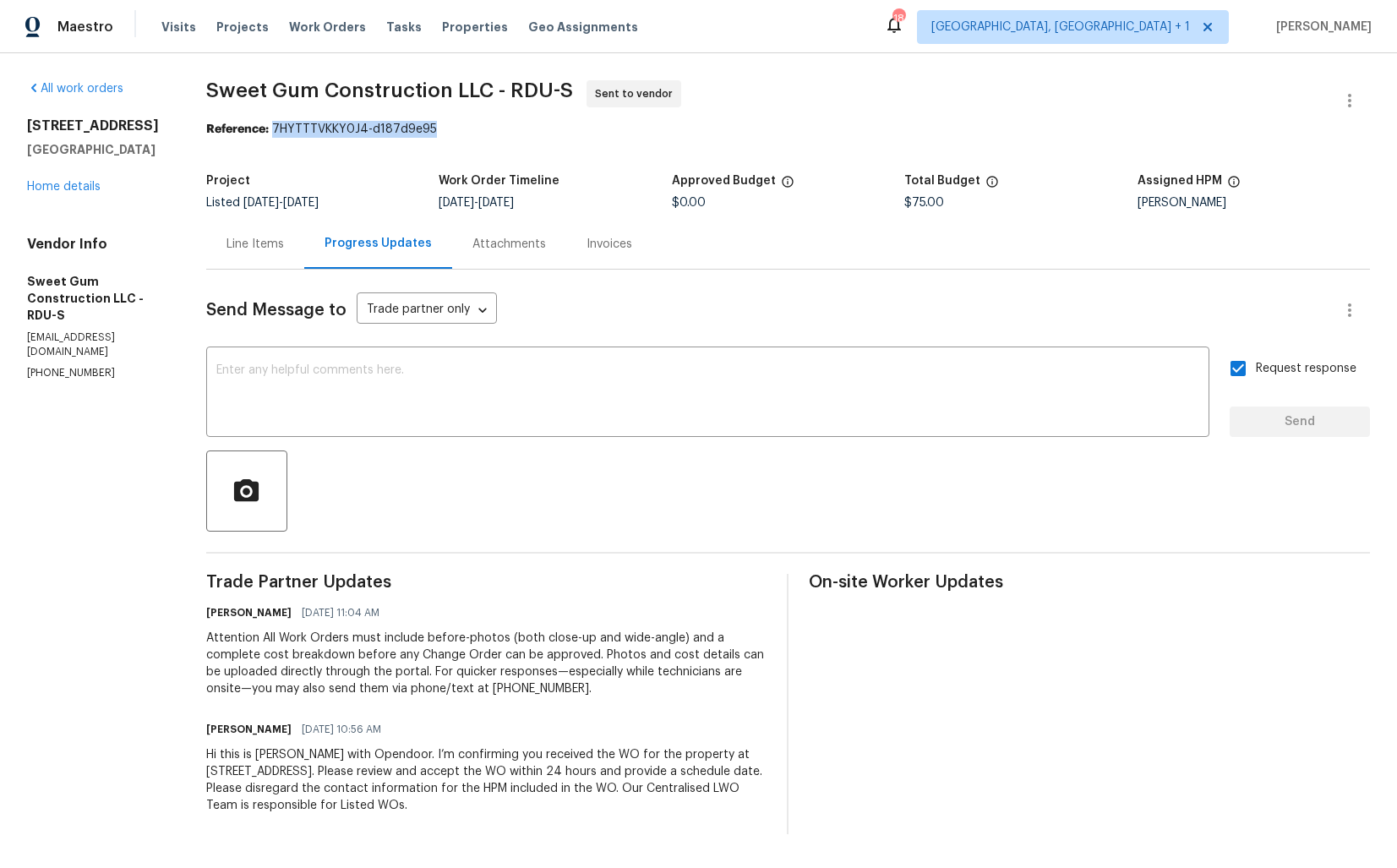
drag, startPoint x: 304, startPoint y: 128, endPoint x: 547, endPoint y: 130, distance: 243.0
click at [547, 130] on div "Reference: 7HYTTTVKKY0J4-d187d9e95" at bounding box center [788, 129] width 1164 height 16
copy div "7HYTTTVKKY0J4-d187d9e95"
click at [218, 130] on div "All work orders 5340 Fayetteville Rd Durham, NC 27713 Home details Vendor Info …" at bounding box center [698, 457] width 1397 height 808
click at [77, 186] on link "Home details" at bounding box center [64, 187] width 73 height 12
